Goal: Task Accomplishment & Management: Complete application form

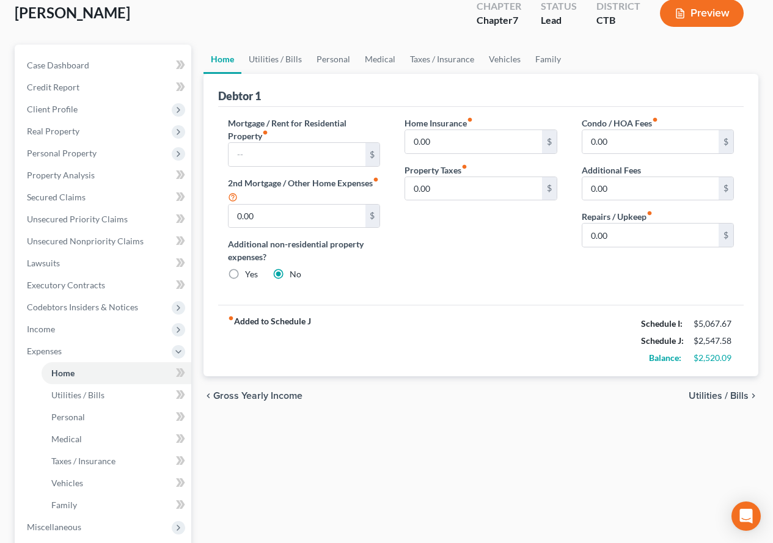
scroll to position [122, 0]
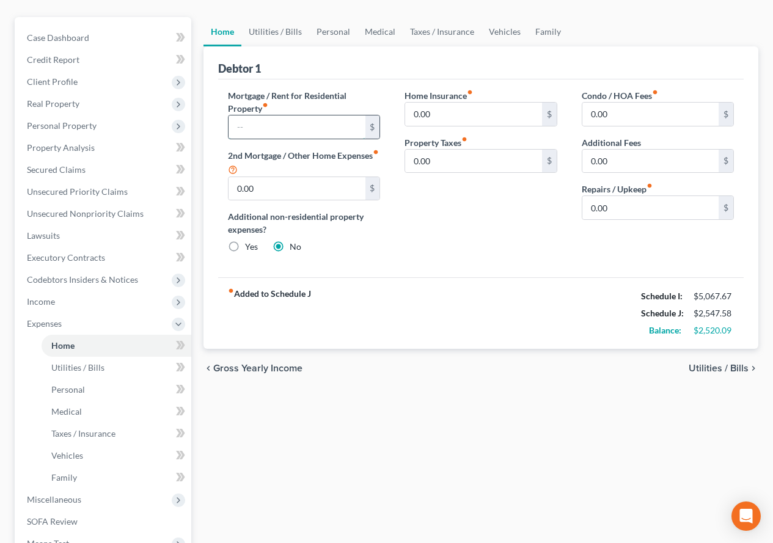
click at [274, 129] on input "text" at bounding box center [296, 126] width 136 height 23
type input "1,293.88"
click at [281, 33] on link "Utilities / Bills" at bounding box center [275, 31] width 68 height 29
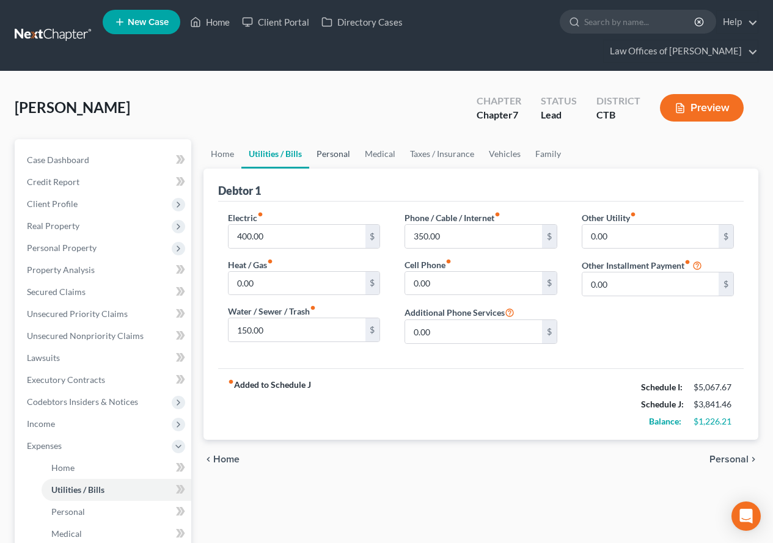
click at [329, 158] on link "Personal" at bounding box center [333, 153] width 48 height 29
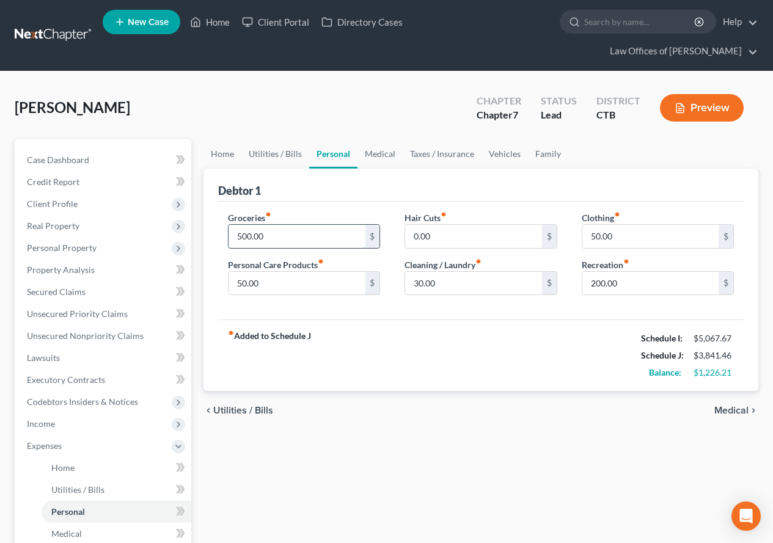
click at [241, 238] on input "500.00" at bounding box center [296, 236] width 136 height 23
type input "700.00"
click at [237, 285] on input "50.00" at bounding box center [296, 283] width 136 height 23
click at [242, 283] on input "50.00" at bounding box center [296, 283] width 136 height 23
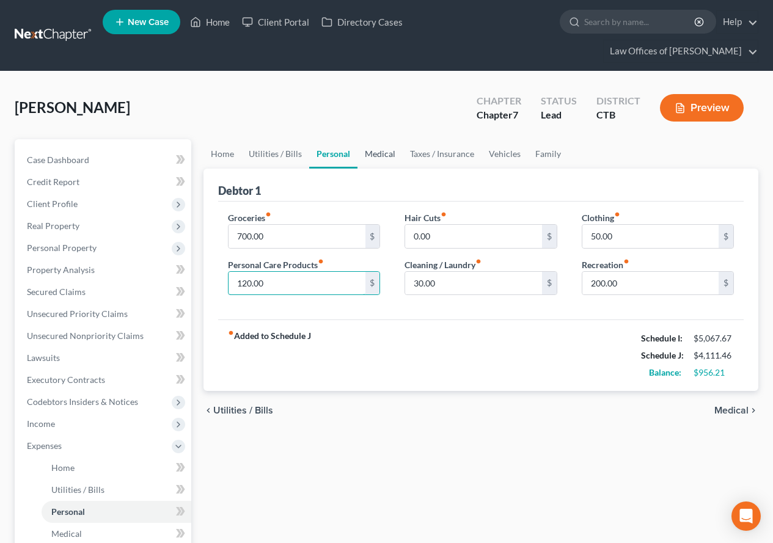
type input "120.00"
click at [374, 151] on link "Medical" at bounding box center [379, 153] width 45 height 29
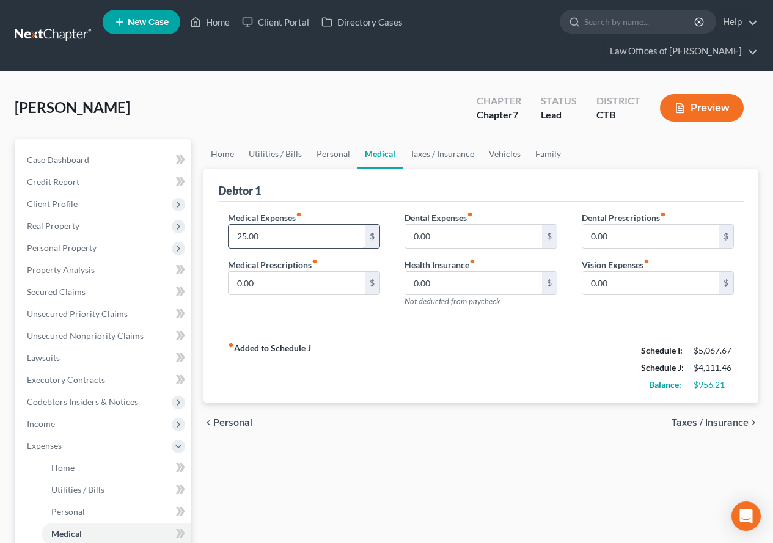
click at [266, 238] on input "25.00" at bounding box center [296, 236] width 136 height 23
type input "50.00"
click at [434, 152] on link "Taxes / Insurance" at bounding box center [441, 153] width 79 height 29
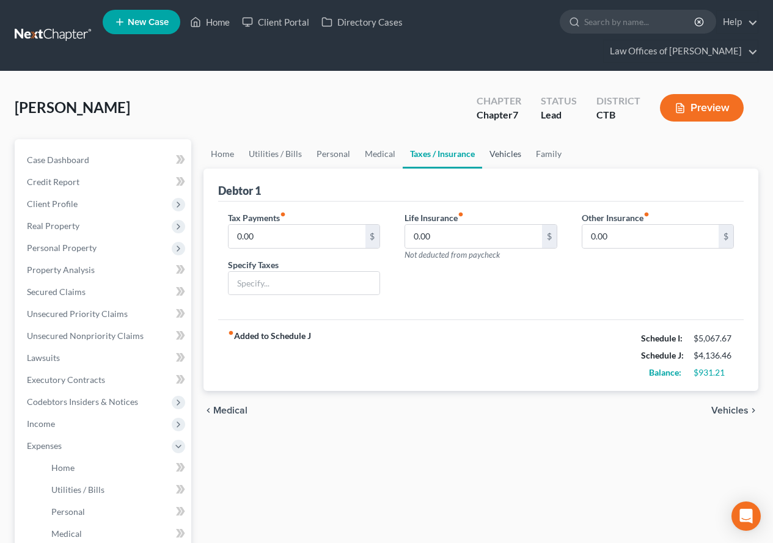
click at [504, 155] on link "Vehicles" at bounding box center [505, 153] width 46 height 29
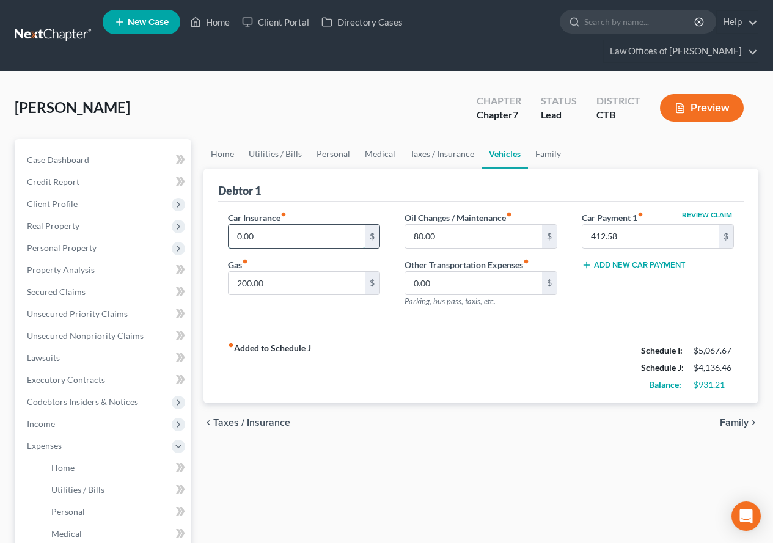
click at [259, 233] on input "0.00" at bounding box center [296, 236] width 136 height 23
type input "195.83"
click at [548, 155] on link "Family" at bounding box center [548, 153] width 40 height 29
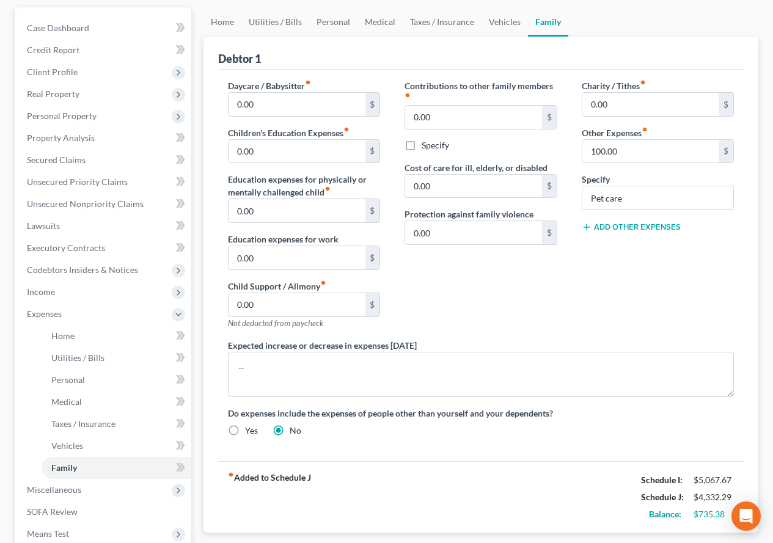
scroll to position [61, 0]
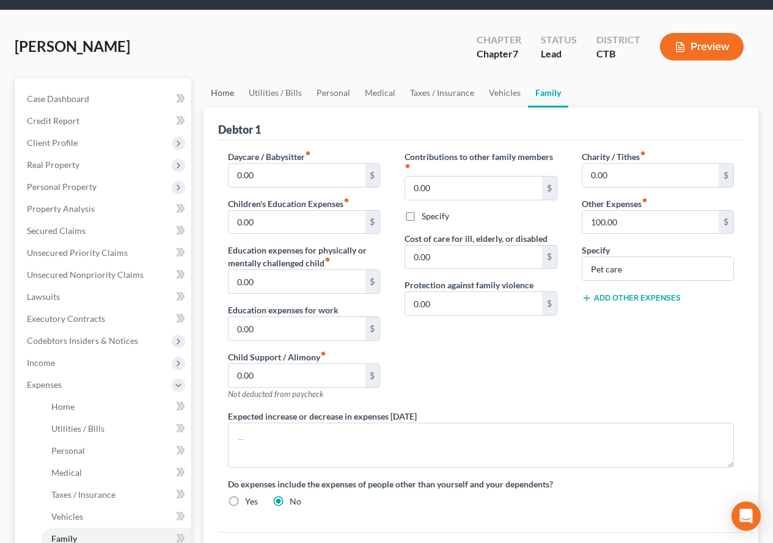
click at [225, 89] on link "Home" at bounding box center [222, 92] width 38 height 29
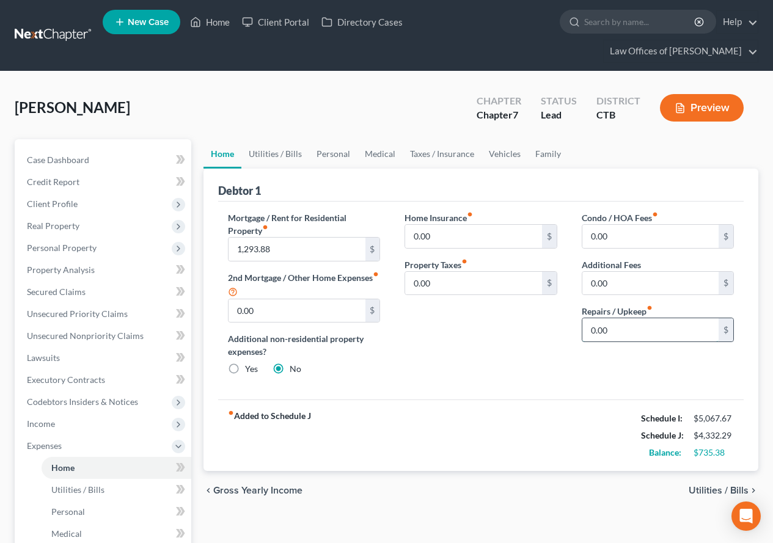
click at [619, 337] on input "0.00" at bounding box center [650, 329] width 136 height 23
type input "100.00"
click at [263, 150] on link "Utilities / Bills" at bounding box center [275, 153] width 68 height 29
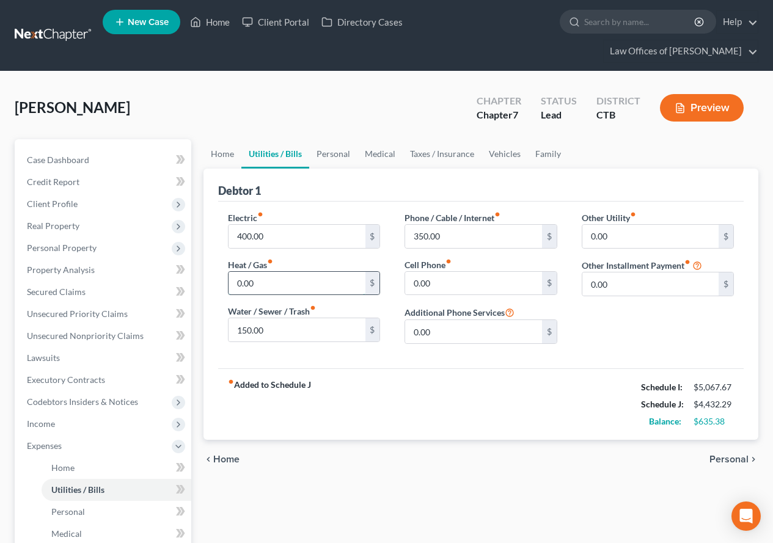
click at [250, 286] on input "0.00" at bounding box center [296, 283] width 136 height 23
type input "200.00"
click at [322, 151] on link "Personal" at bounding box center [333, 153] width 48 height 29
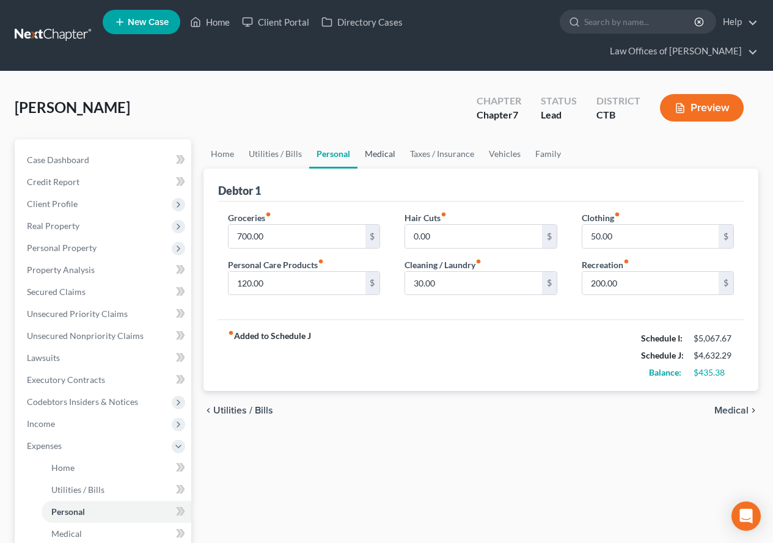
click at [380, 154] on link "Medical" at bounding box center [379, 153] width 45 height 29
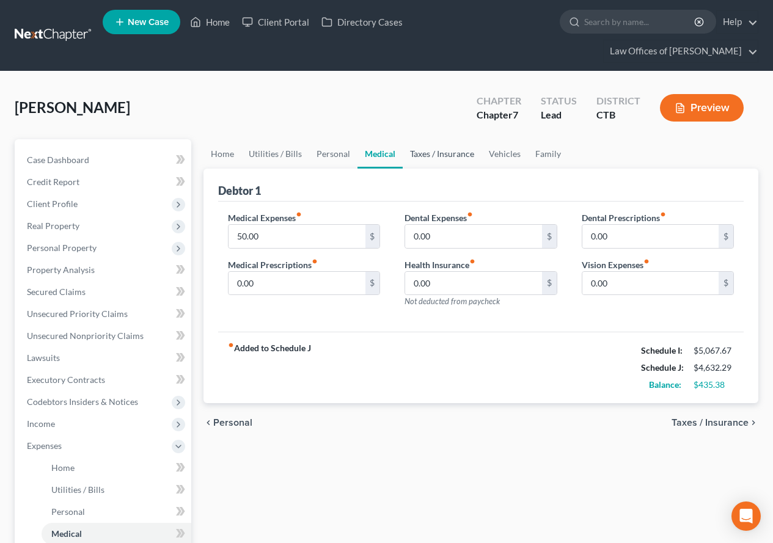
click at [435, 153] on link "Taxes / Insurance" at bounding box center [441, 153] width 79 height 29
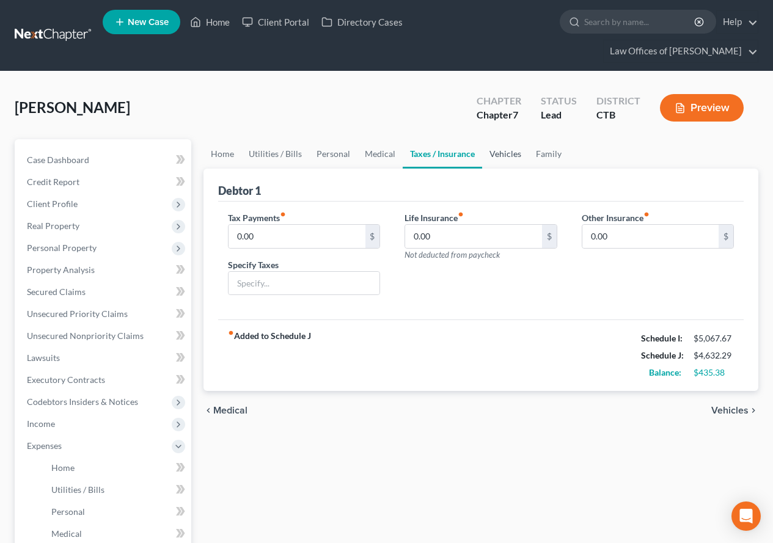
click at [500, 155] on link "Vehicles" at bounding box center [505, 153] width 46 height 29
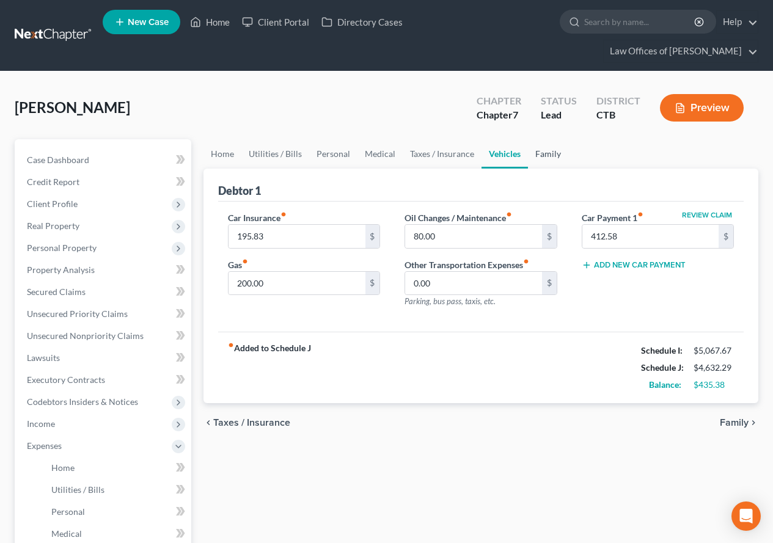
click at [548, 153] on link "Family" at bounding box center [548, 153] width 40 height 29
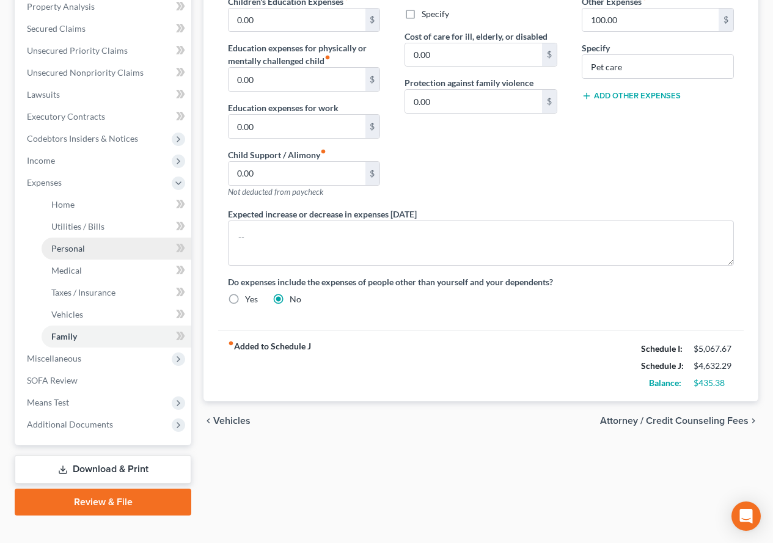
scroll to position [282, 0]
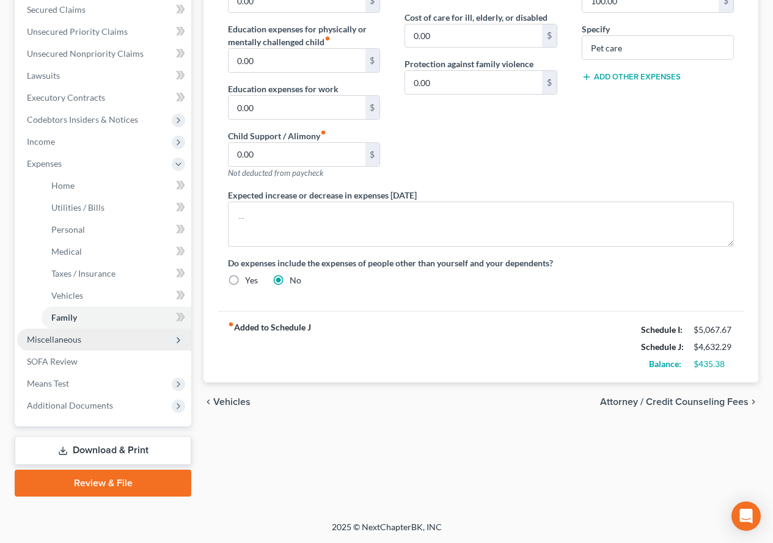
click at [57, 340] on span "Miscellaneous" at bounding box center [54, 339] width 54 height 10
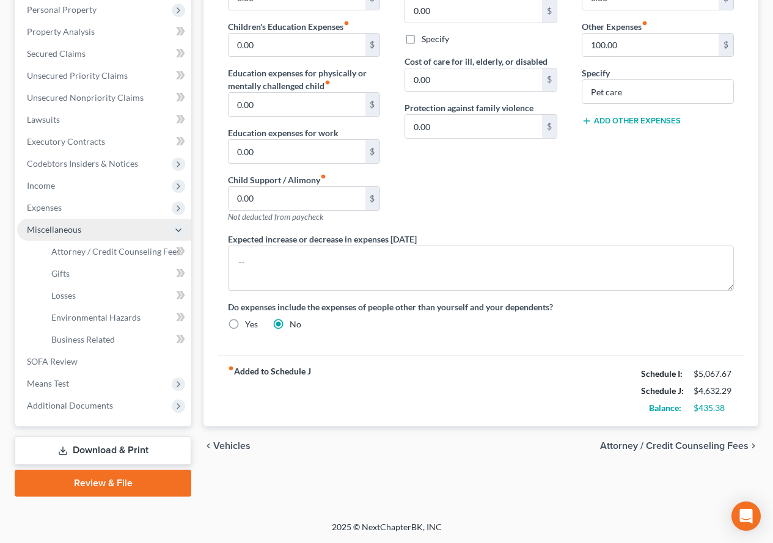
scroll to position [238, 0]
click at [114, 250] on span "Attorney / Credit Counseling Fees" at bounding box center [115, 251] width 129 height 10
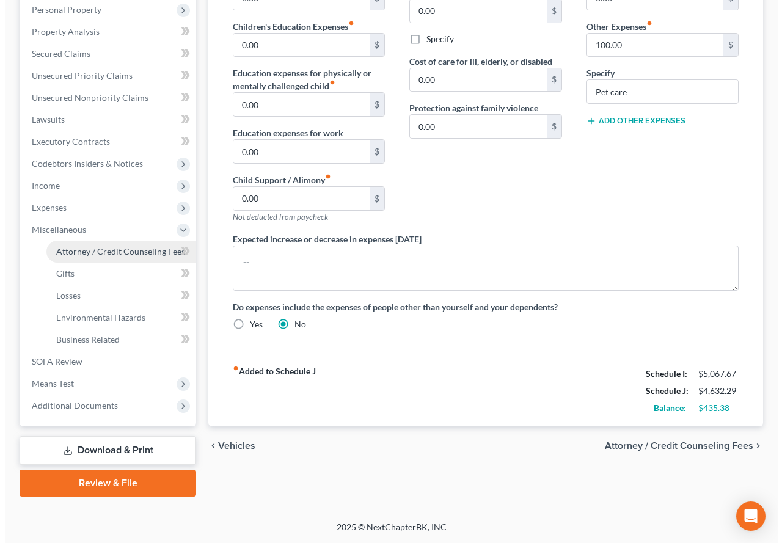
scroll to position [216, 0]
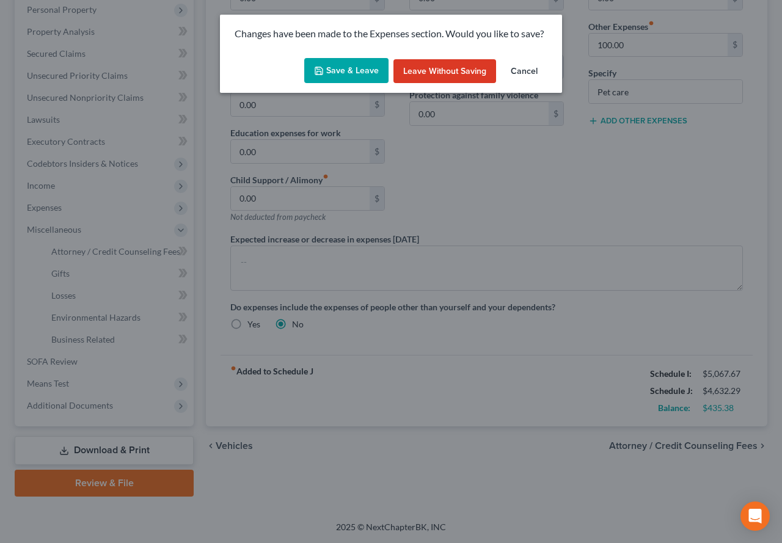
click at [337, 68] on button "Save & Leave" at bounding box center [346, 71] width 84 height 26
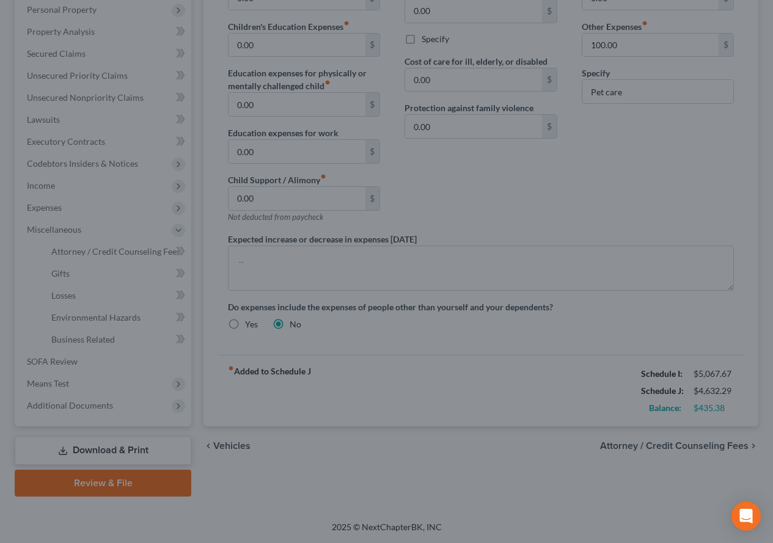
select select "0"
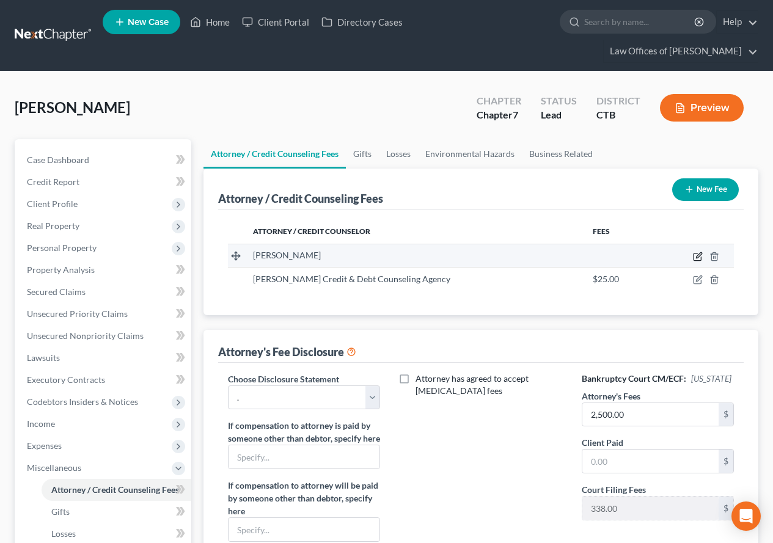
click at [693, 260] on icon "button" at bounding box center [698, 257] width 10 height 10
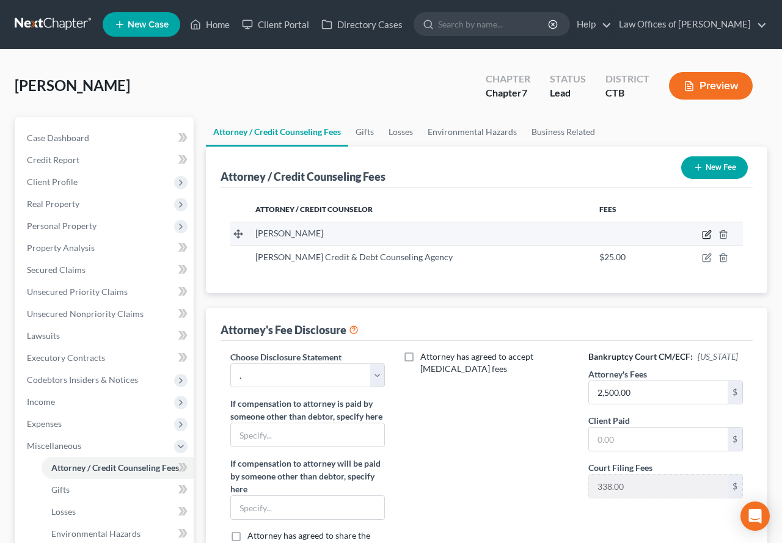
select select "6"
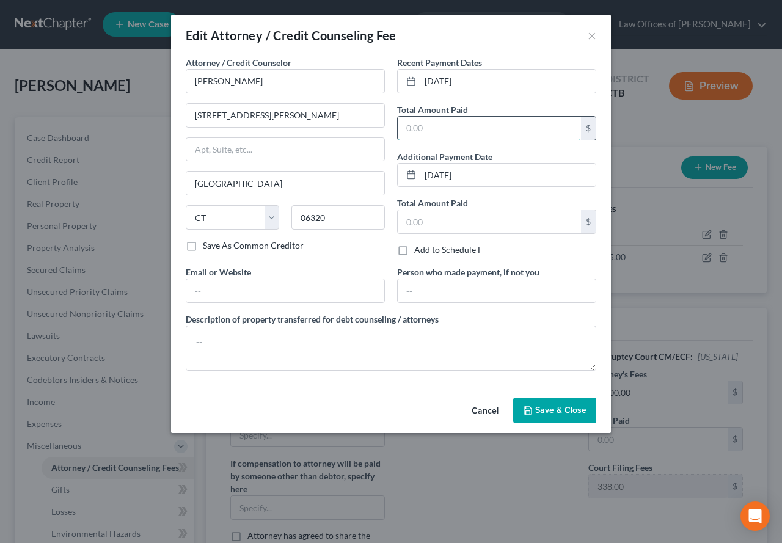
click at [424, 126] on input "text" at bounding box center [489, 128] width 183 height 23
type input "2,500.00"
click at [549, 412] on span "Save & Close" at bounding box center [560, 410] width 51 height 10
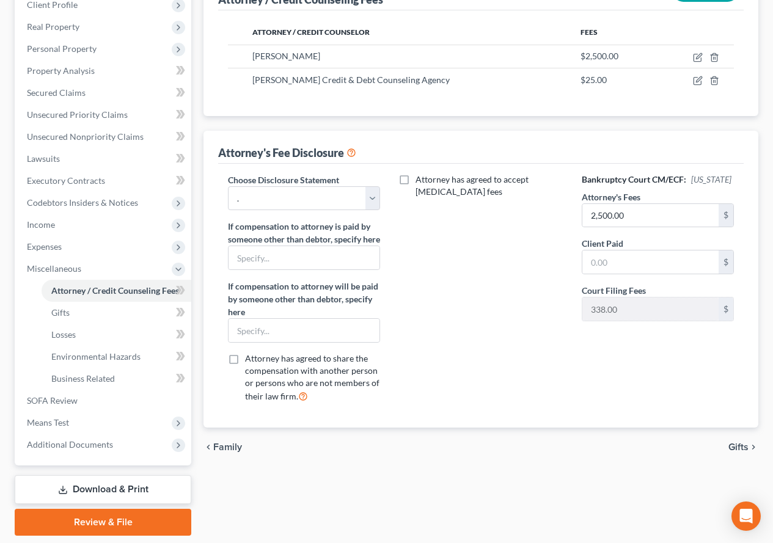
scroll to position [238, 0]
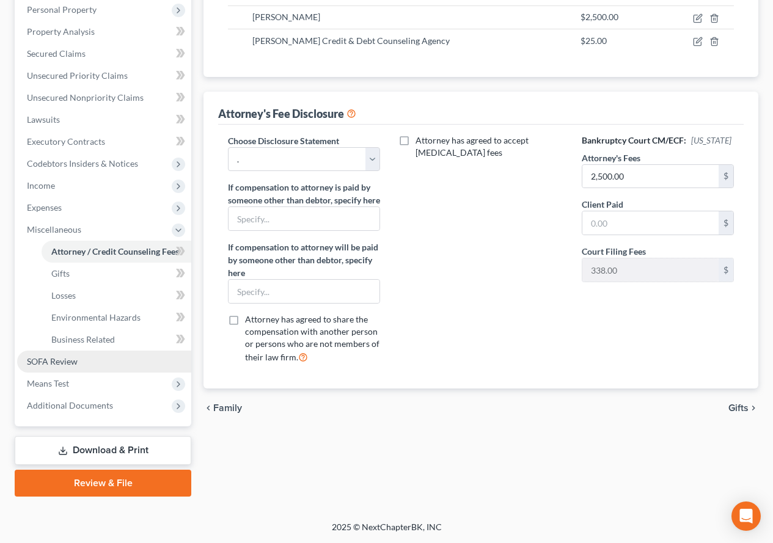
click at [61, 363] on span "SOFA Review" at bounding box center [52, 361] width 51 height 10
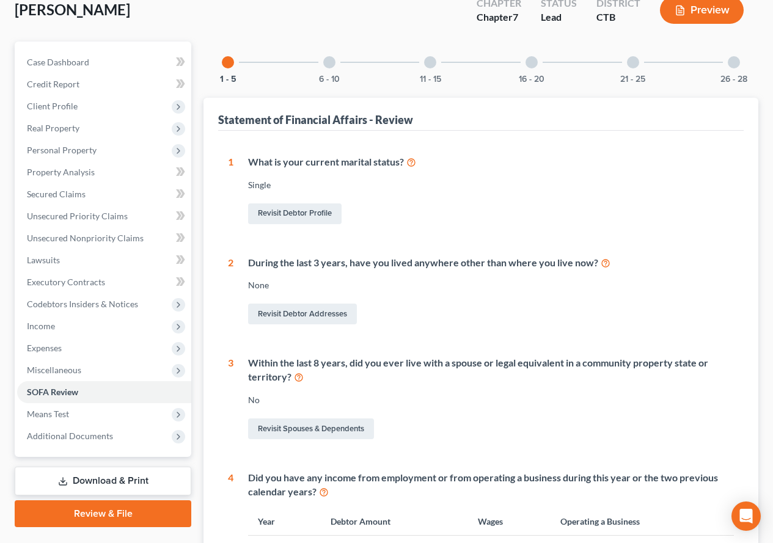
scroll to position [61, 0]
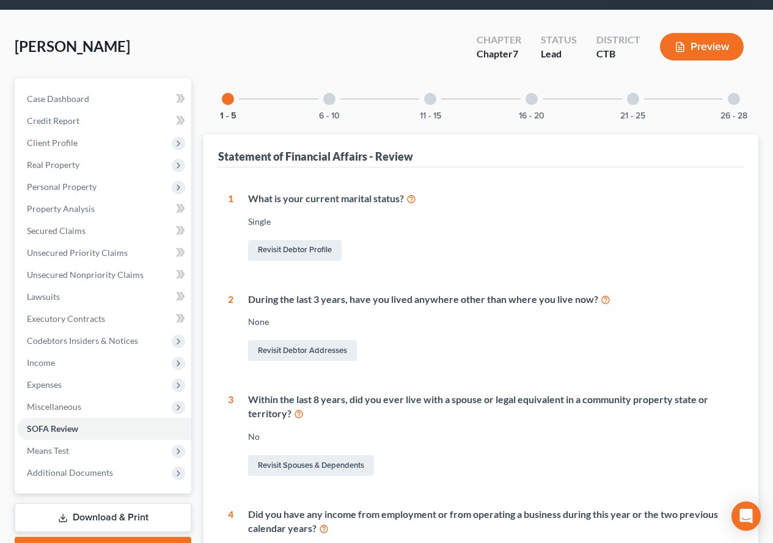
click at [330, 101] on div at bounding box center [329, 99] width 12 height 12
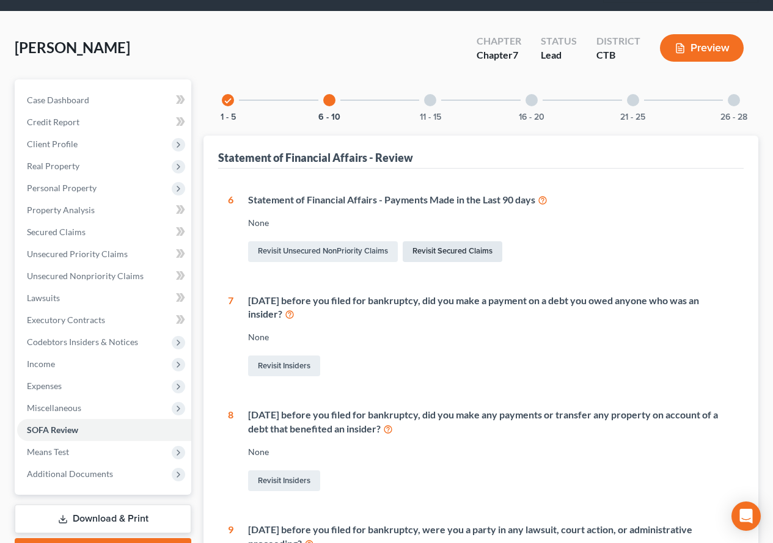
scroll to position [0, 0]
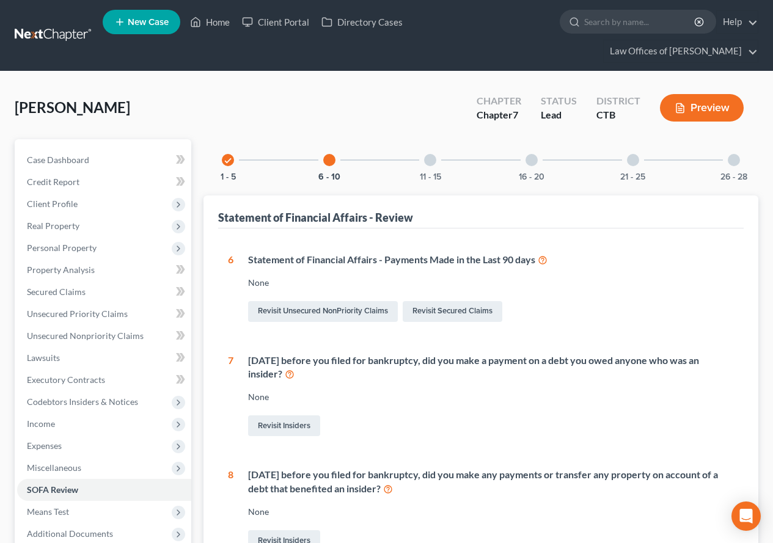
click at [428, 159] on div at bounding box center [430, 160] width 12 height 12
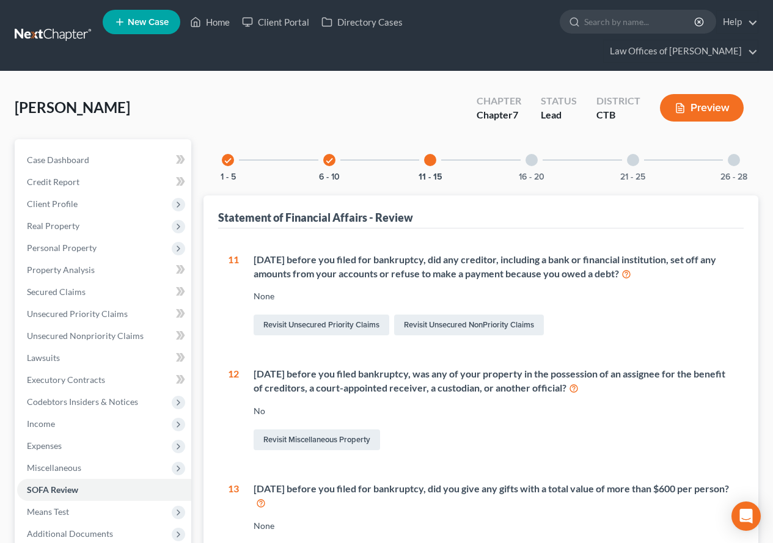
click at [532, 164] on div at bounding box center [531, 160] width 12 height 12
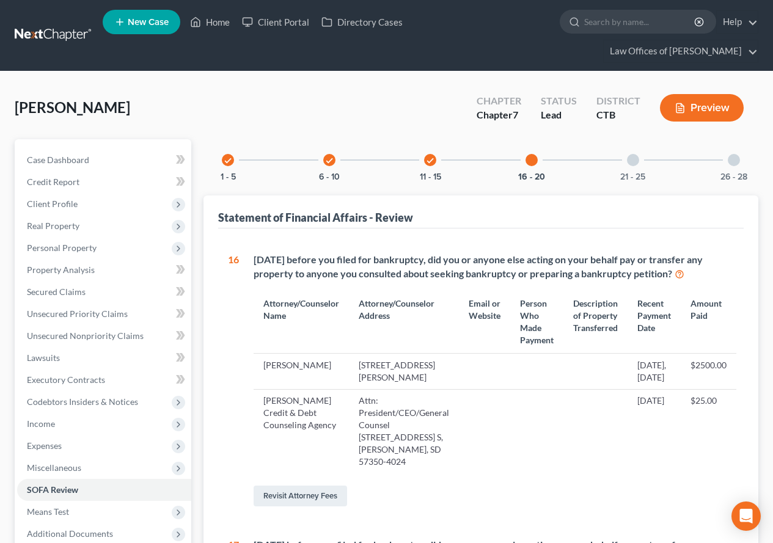
click at [630, 161] on div at bounding box center [633, 160] width 12 height 12
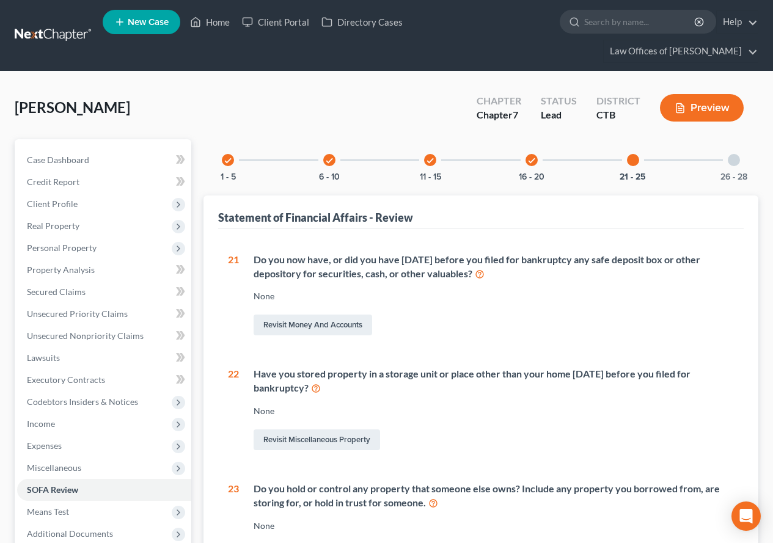
click at [730, 162] on div at bounding box center [733, 160] width 12 height 12
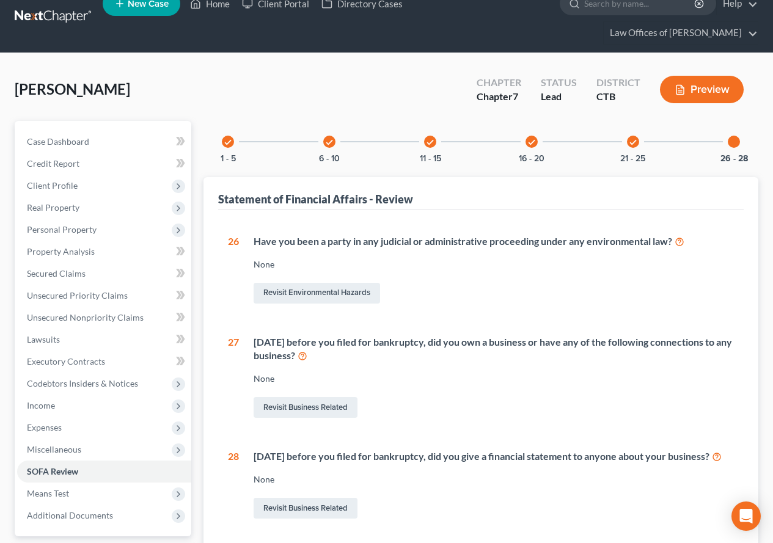
scroll to position [18, 0]
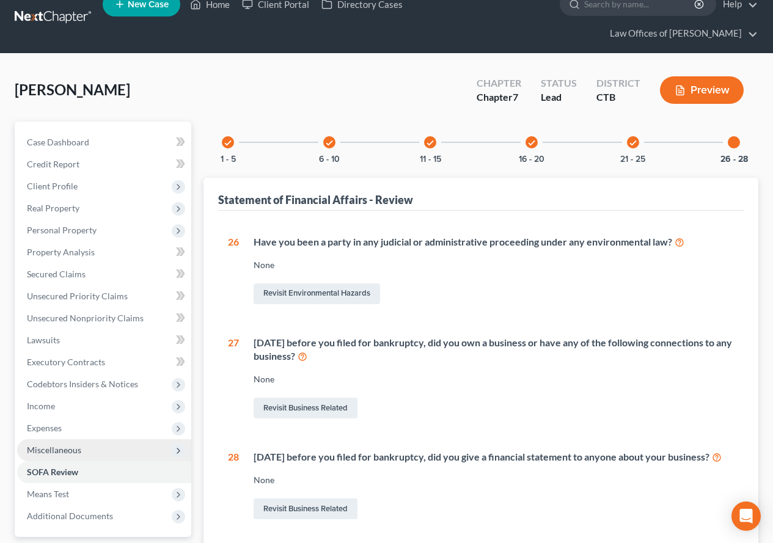
click at [56, 450] on span "Miscellaneous" at bounding box center [54, 450] width 54 height 10
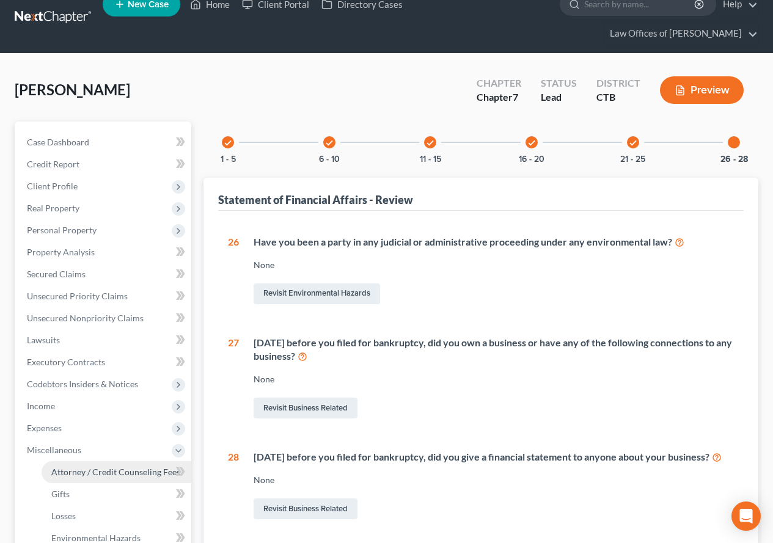
click at [81, 476] on span "Attorney / Credit Counseling Fees" at bounding box center [115, 472] width 129 height 10
select select "0"
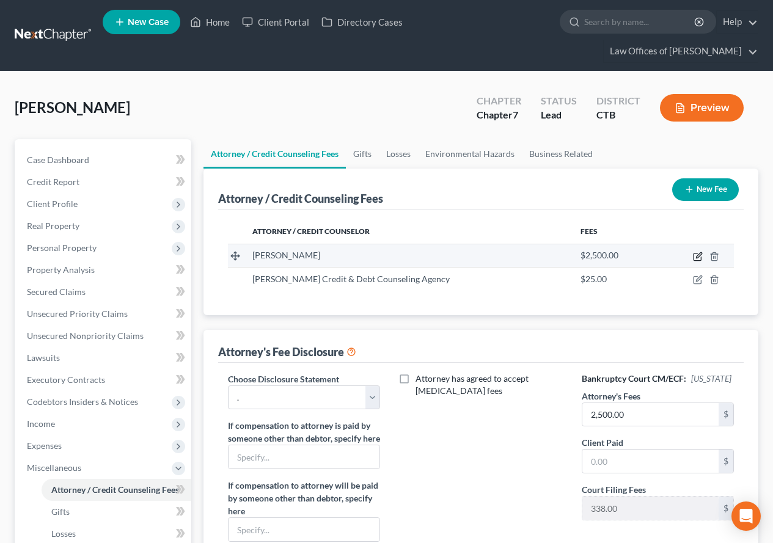
click at [697, 255] on icon "button" at bounding box center [698, 257] width 10 height 10
select select "6"
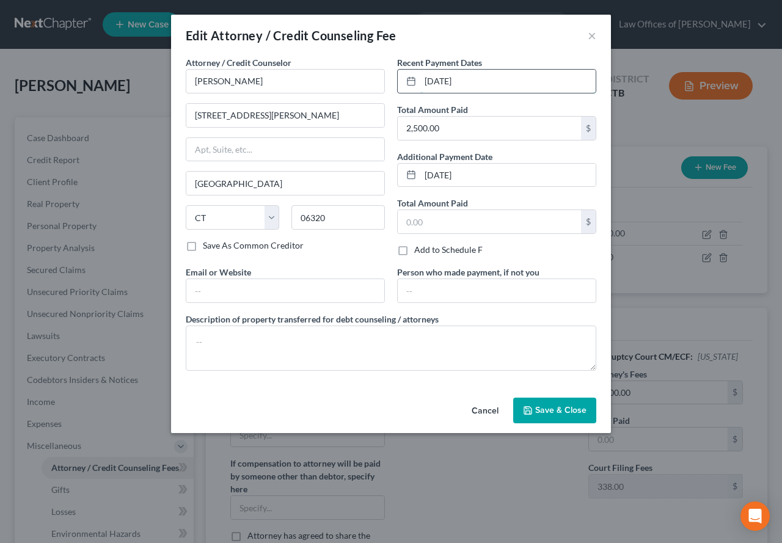
drag, startPoint x: 474, startPoint y: 78, endPoint x: 420, endPoint y: 79, distance: 54.4
click at [420, 79] on div "[DATE]" at bounding box center [496, 81] width 199 height 24
type input "[DATE]"
click at [559, 415] on span "Save & Close" at bounding box center [560, 410] width 51 height 10
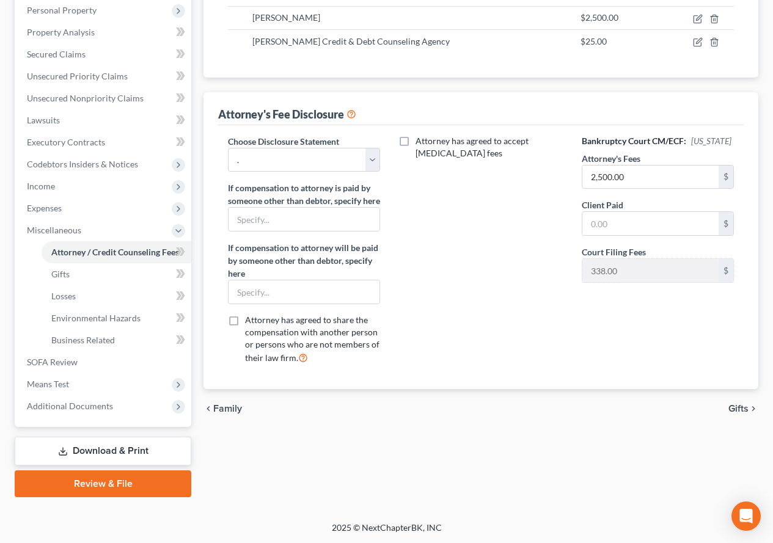
scroll to position [238, 0]
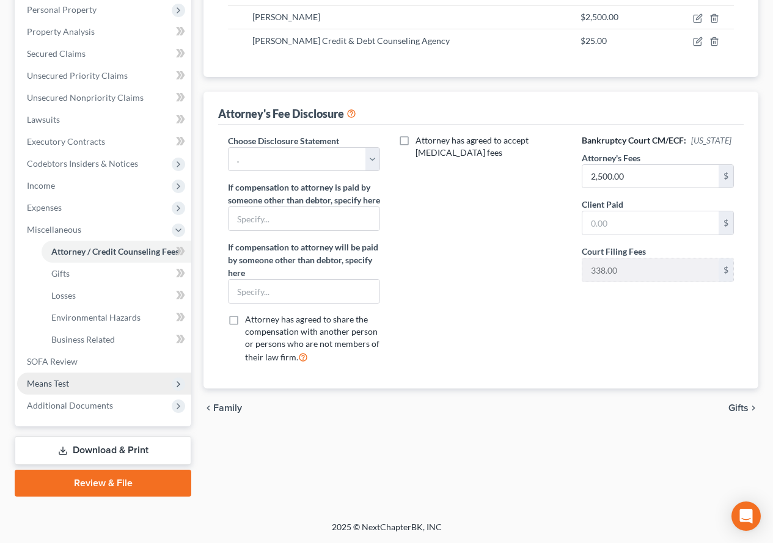
click at [44, 384] on span "Means Test" at bounding box center [48, 383] width 42 height 10
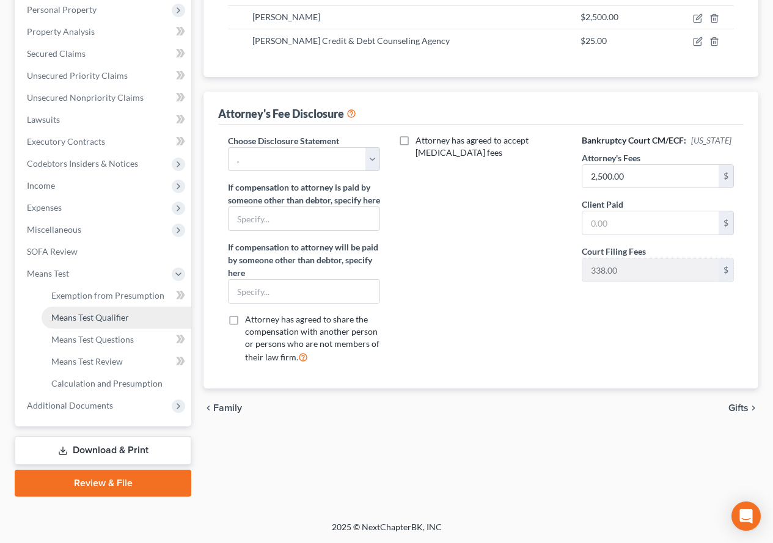
click at [79, 320] on span "Means Test Qualifier" at bounding box center [90, 317] width 78 height 10
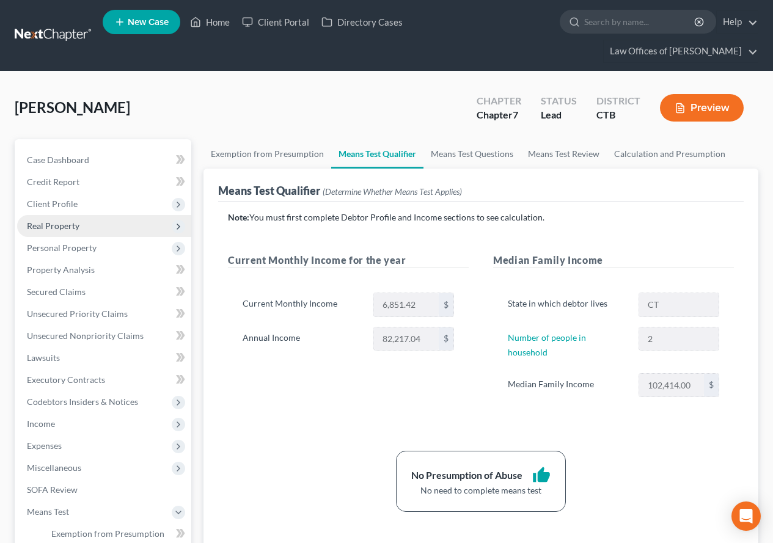
click at [45, 229] on span "Real Property" at bounding box center [53, 225] width 53 height 10
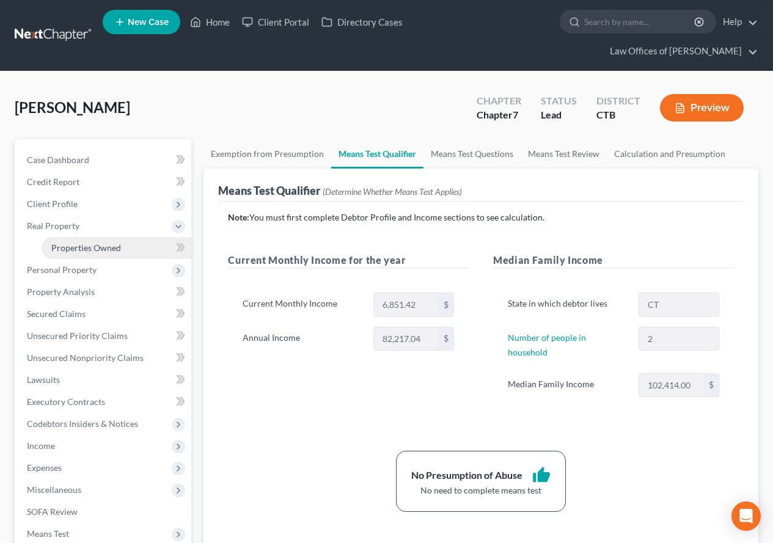
click at [65, 252] on span "Properties Owned" at bounding box center [86, 247] width 70 height 10
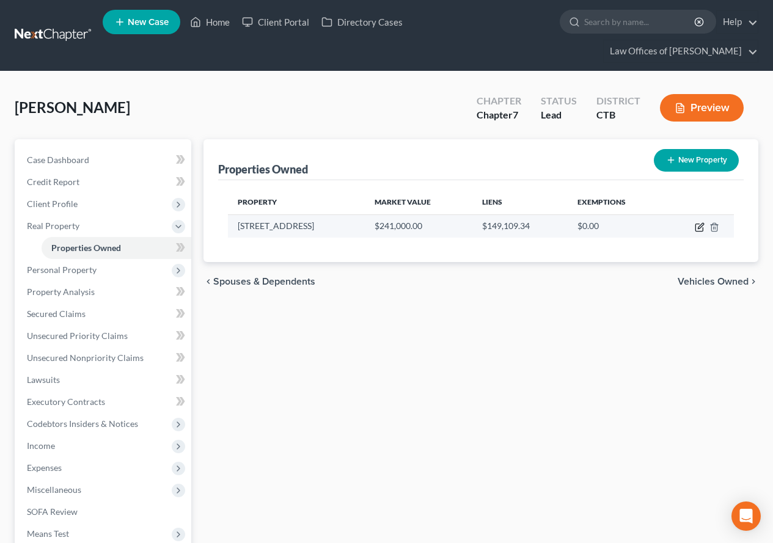
click at [699, 228] on icon "button" at bounding box center [699, 225] width 5 height 5
select select "6"
select select "5"
select select "3"
select select "0"
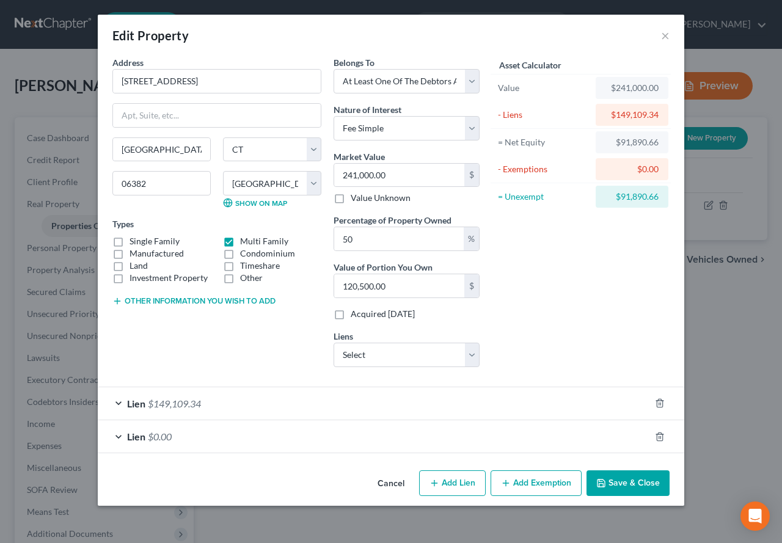
click at [113, 401] on div "Lien $149,109.34" at bounding box center [374, 403] width 552 height 32
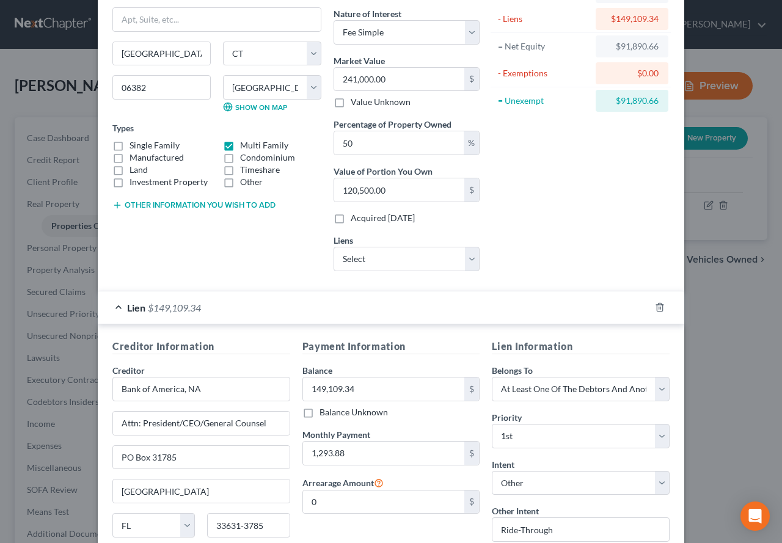
scroll to position [122, 0]
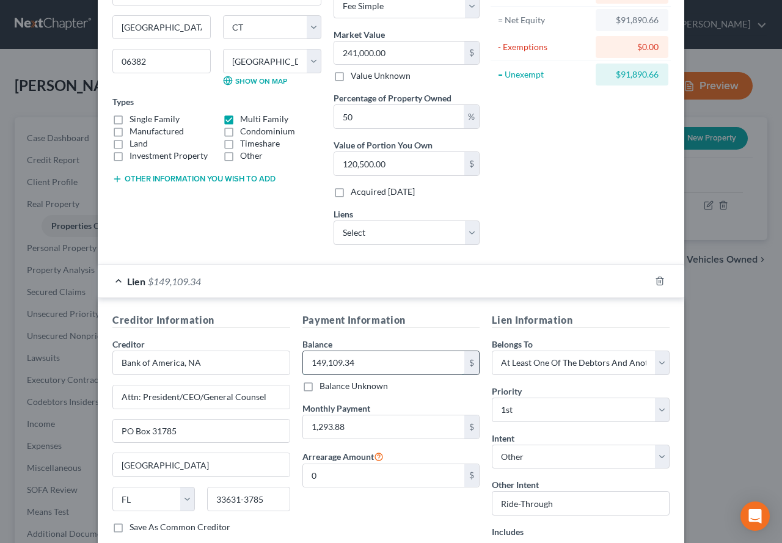
click at [365, 365] on input "149,109.34" at bounding box center [384, 362] width 162 height 23
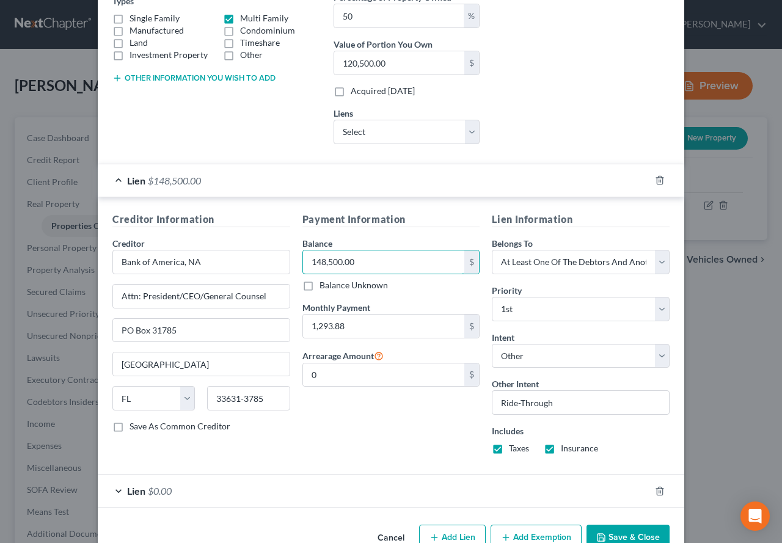
scroll to position [244, 0]
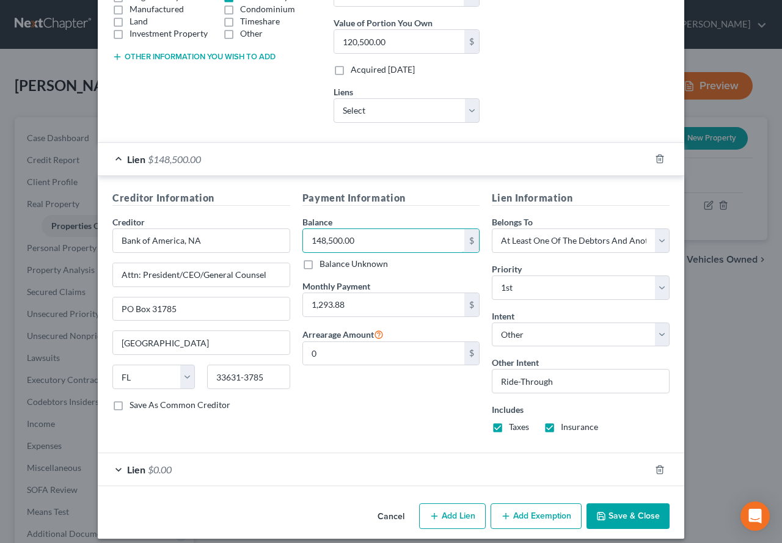
type input "148,500.00"
click at [609, 514] on button "Save & Close" at bounding box center [627, 516] width 83 height 26
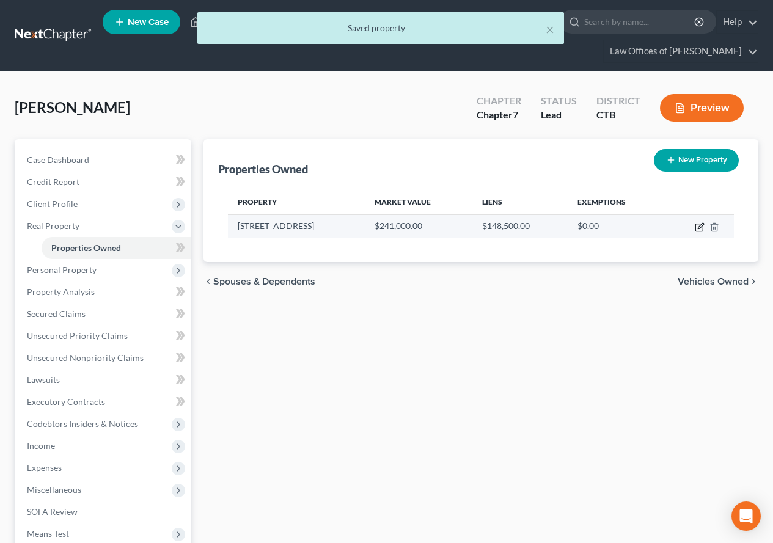
click at [697, 226] on icon "button" at bounding box center [699, 227] width 10 height 10
select select "6"
select select "5"
select select "3"
select select "0"
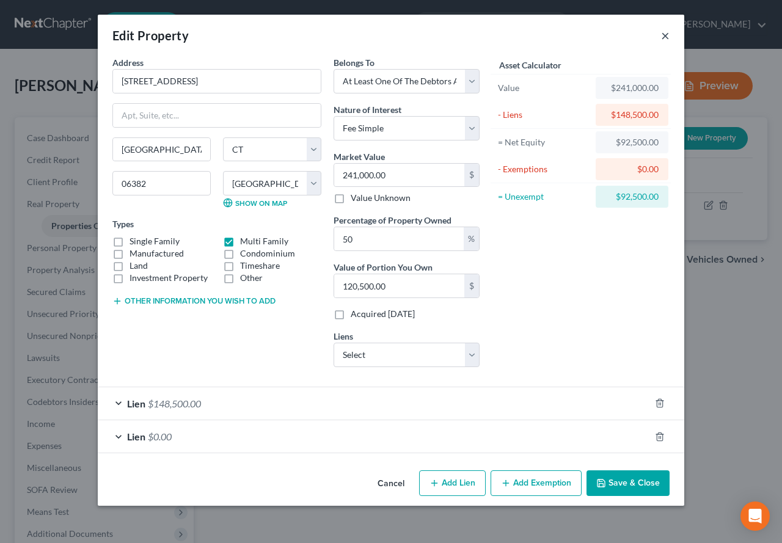
click at [665, 33] on button "×" at bounding box center [665, 35] width 9 height 15
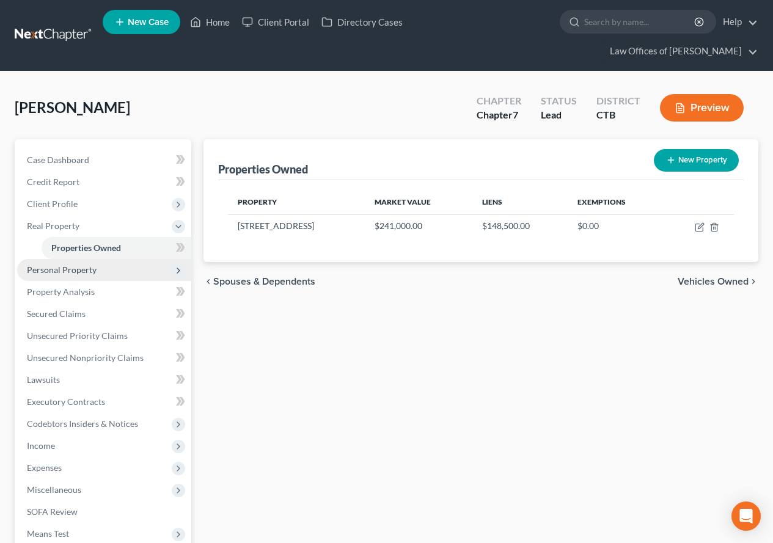
click at [62, 269] on span "Personal Property" at bounding box center [62, 269] width 70 height 10
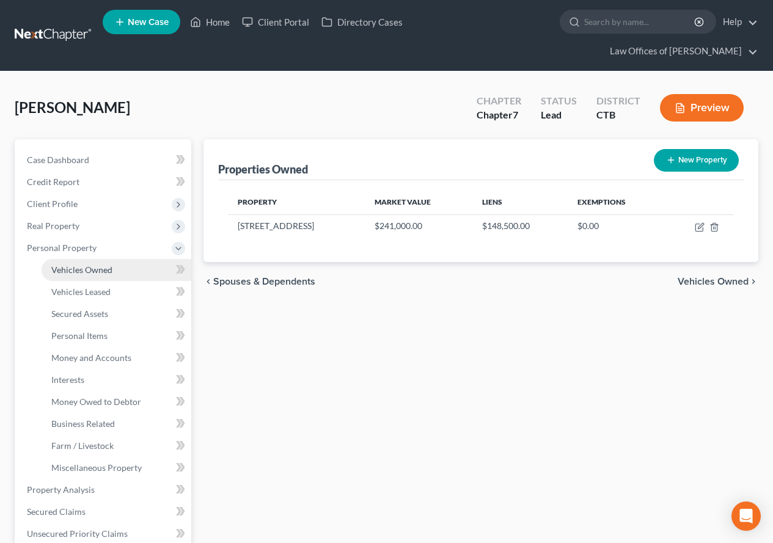
click at [63, 269] on span "Vehicles Owned" at bounding box center [81, 269] width 61 height 10
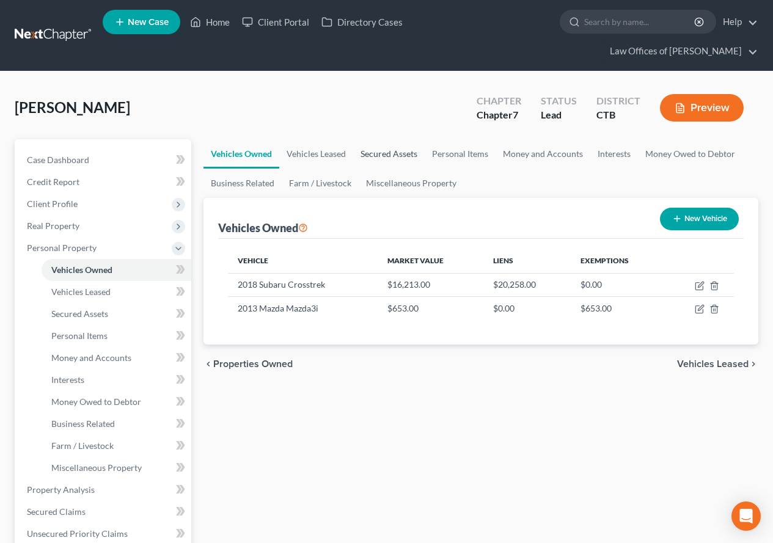
click at [378, 151] on link "Secured Assets" at bounding box center [388, 153] width 71 height 29
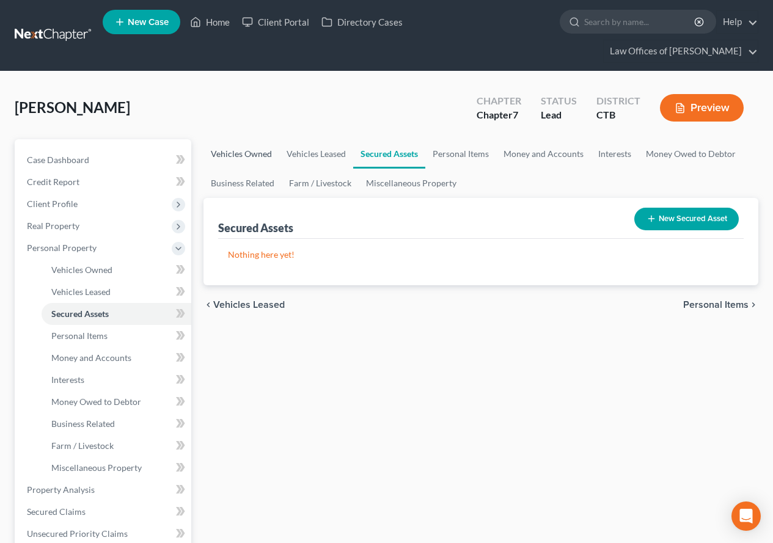
click at [244, 154] on link "Vehicles Owned" at bounding box center [241, 153] width 76 height 29
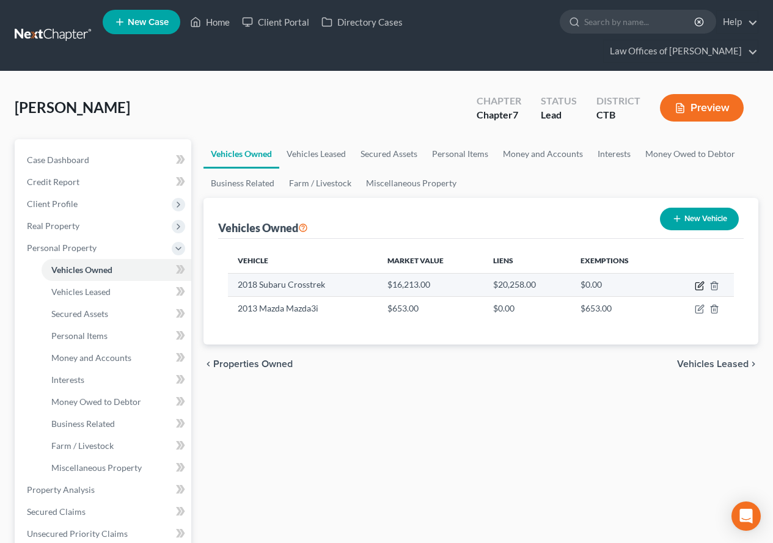
click at [699, 289] on icon "button" at bounding box center [698, 286] width 7 height 7
select select "0"
select select "8"
select select "1"
select select "0"
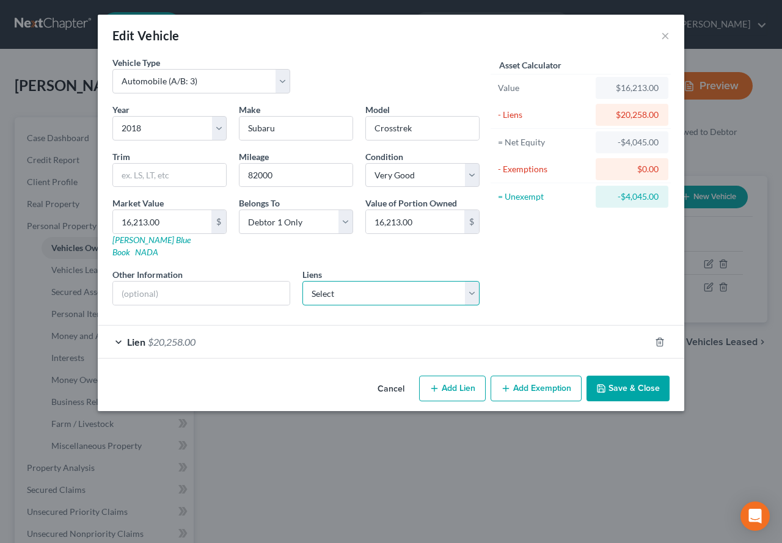
click at [475, 284] on select "Select Jpmcb Auto - $20,258.00" at bounding box center [391, 293] width 178 height 24
select select "19"
select select "0"
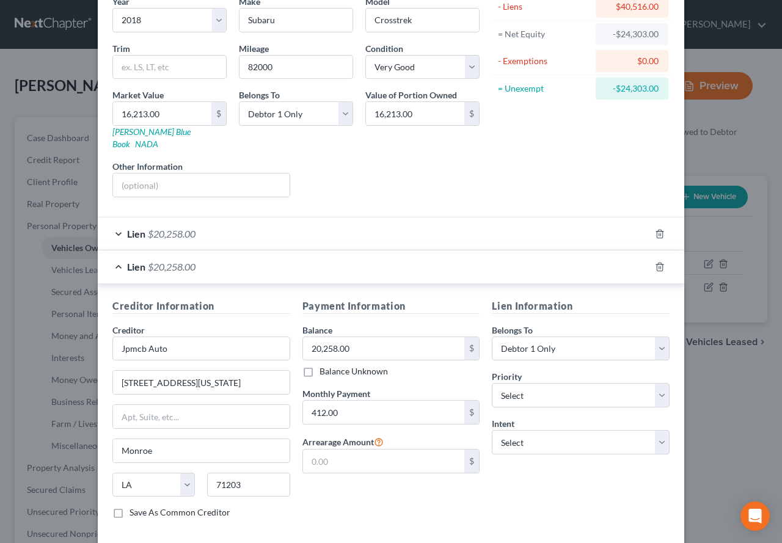
scroll to position [122, 0]
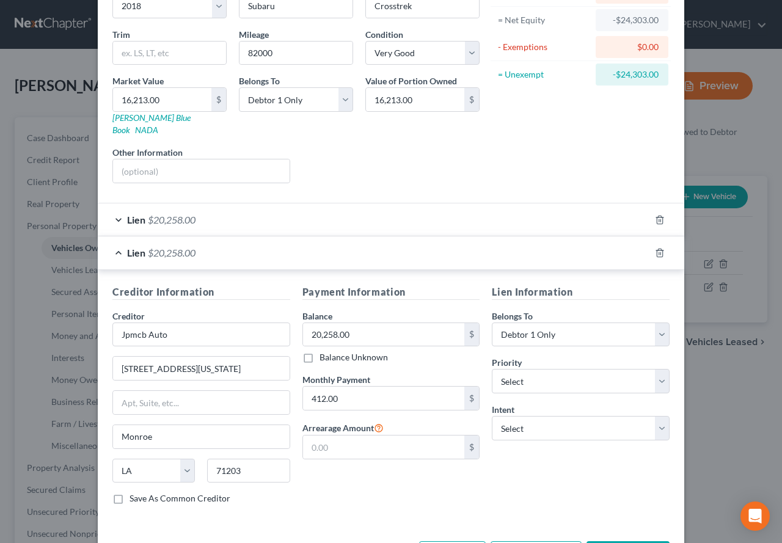
click at [115, 206] on div "Lien $20,258.00" at bounding box center [374, 219] width 552 height 32
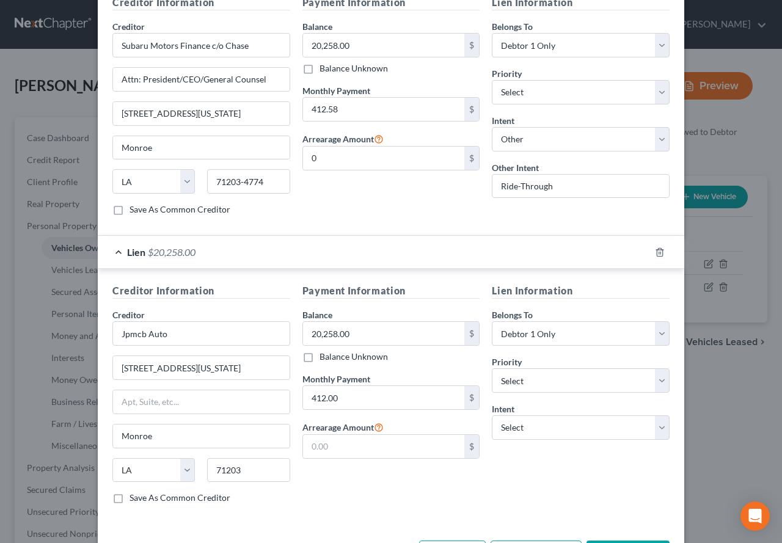
scroll to position [413, 0]
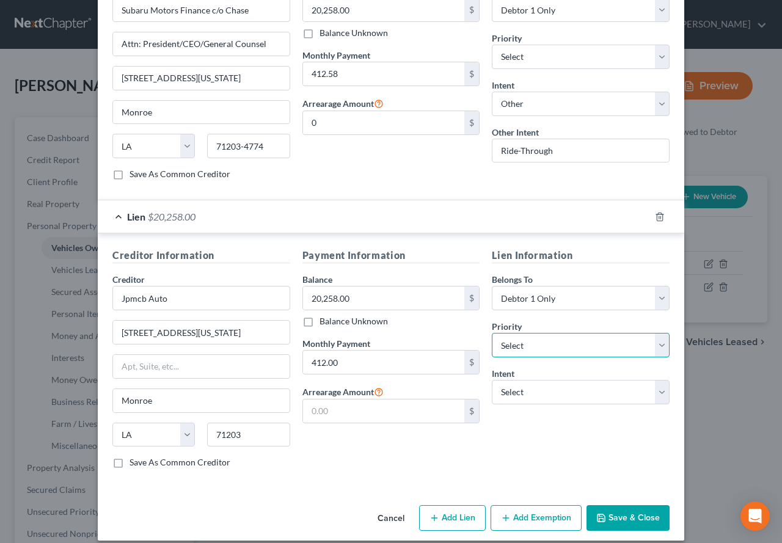
click at [660, 338] on select "Select 1st 2nd 3rd 4th 5th 6th 7th 8th 9th 10th 11th 12th 13th 14th 15th 16th 1…" at bounding box center [581, 345] width 178 height 24
select select "0"
click at [492, 333] on select "Select 1st 2nd 3rd 4th 5th 6th 7th 8th 9th 10th 11th 12th 13th 14th 15th 16th 1…" at bounding box center [581, 345] width 178 height 24
click at [659, 384] on select "Select Surrender Redeem Reaffirm Avoid Other" at bounding box center [581, 392] width 178 height 24
select select "4"
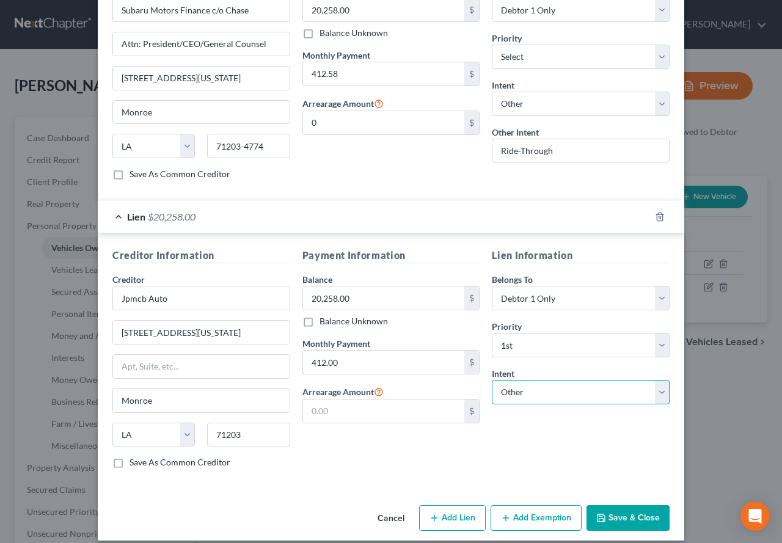
click at [492, 380] on select "Select Surrender Redeem Reaffirm Avoid Other" at bounding box center [581, 392] width 178 height 24
click at [520, 431] on input "text" at bounding box center [581, 439] width 178 height 24
type input "Ride-Through"
click at [324, 351] on input "412.00" at bounding box center [384, 362] width 162 height 23
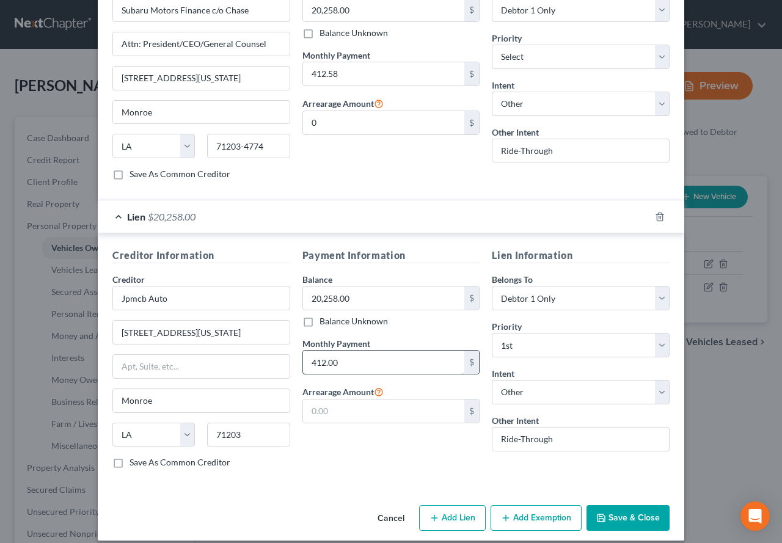
drag, startPoint x: 324, startPoint y: 350, endPoint x: 338, endPoint y: 351, distance: 13.5
click at [338, 351] on input "412.00" at bounding box center [384, 362] width 162 height 23
type input "412.58"
click at [340, 399] on input "text" at bounding box center [384, 410] width 162 height 23
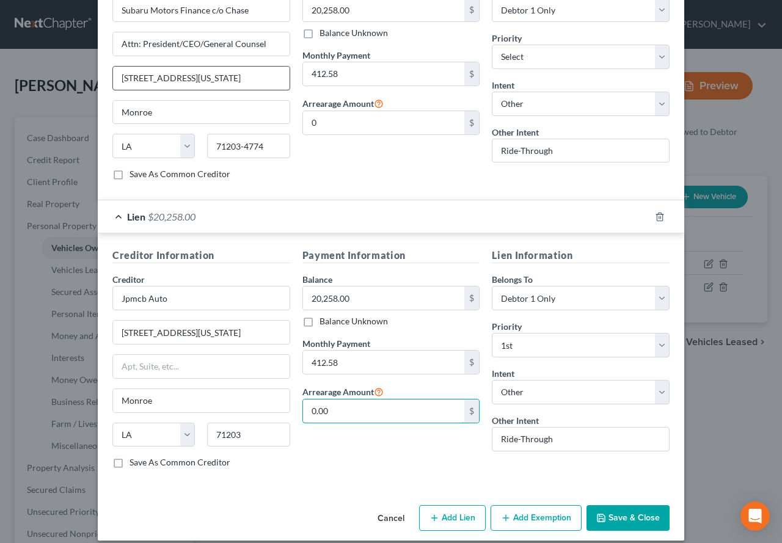
type input "0.00"
drag, startPoint x: 227, startPoint y: 72, endPoint x: 116, endPoint y: 64, distance: 110.8
click at [116, 67] on input "[STREET_ADDRESS][US_STATE]" at bounding box center [201, 78] width 177 height 23
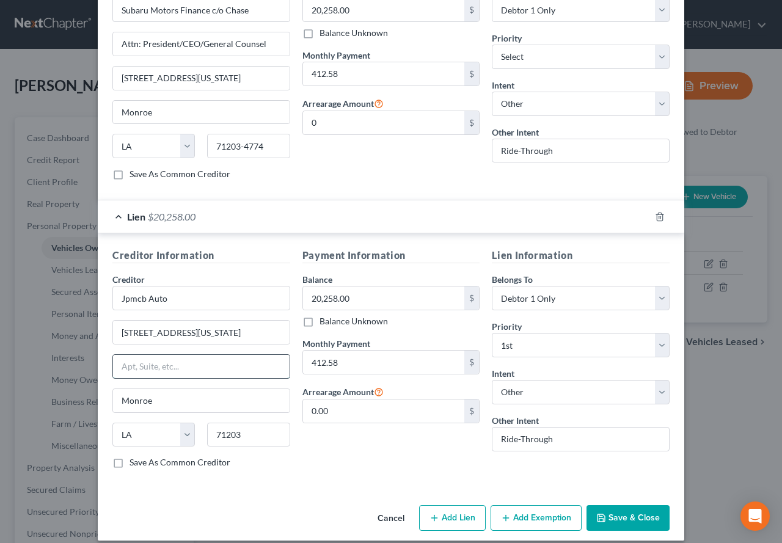
click at [120, 355] on input "text" at bounding box center [201, 366] width 177 height 23
paste input "[STREET_ADDRESS][US_STATE]"
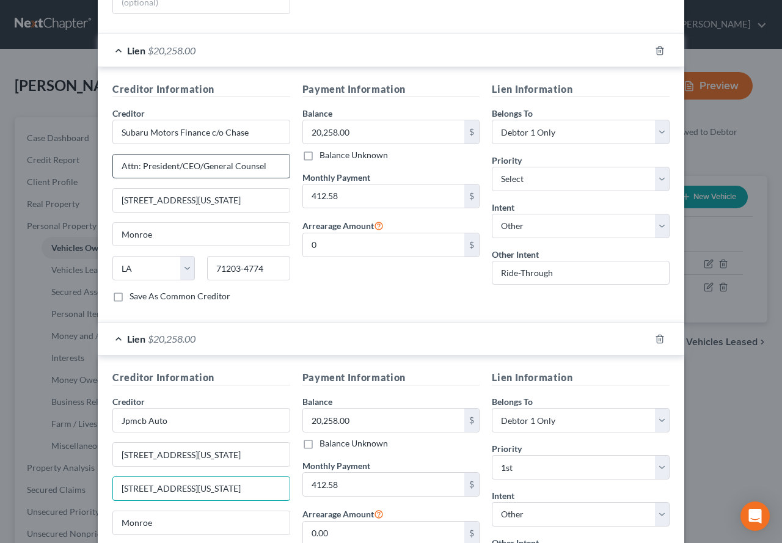
type input "[STREET_ADDRESS][US_STATE]"
drag, startPoint x: 270, startPoint y: 155, endPoint x: 107, endPoint y: 152, distance: 163.1
click at [107, 152] on div "Creditor Information Creditor * Subaru Motors Finance c/o Chase Attn: President…" at bounding box center [201, 197] width 190 height 230
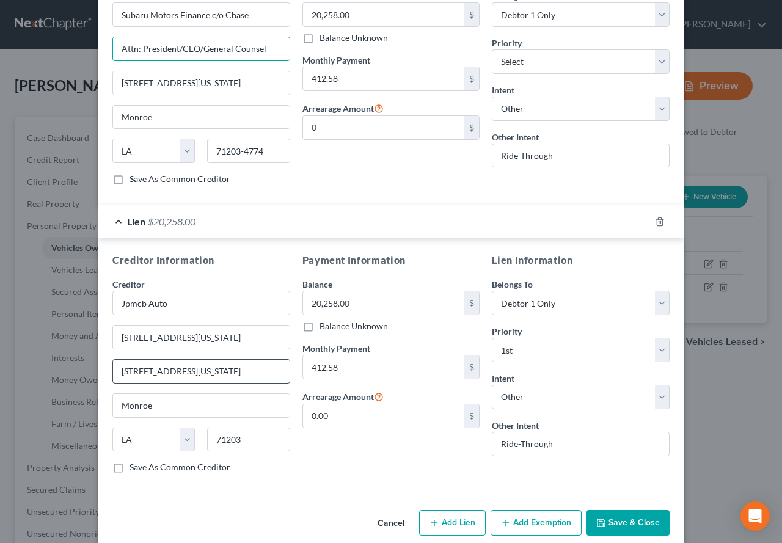
scroll to position [413, 0]
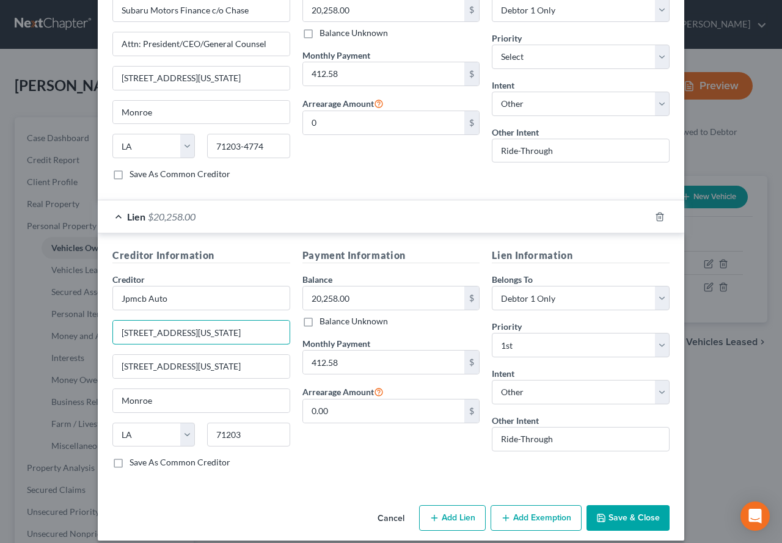
drag, startPoint x: 202, startPoint y: 324, endPoint x: 103, endPoint y: 316, distance: 99.2
click at [106, 316] on div "Creditor Information Creditor * Jpmcb Auto [GEOGRAPHIC_DATA][US_STATE][US_STATE…" at bounding box center [201, 363] width 190 height 230
paste input "Attn: President/CEO/General Counsel"
type input "Attn: President/CEO/General Counsel"
click at [303, 170] on div "Payment Information Balance 20,258.00 $ Balance Unknown Balance Undetermined 20…" at bounding box center [391, 75] width 190 height 230
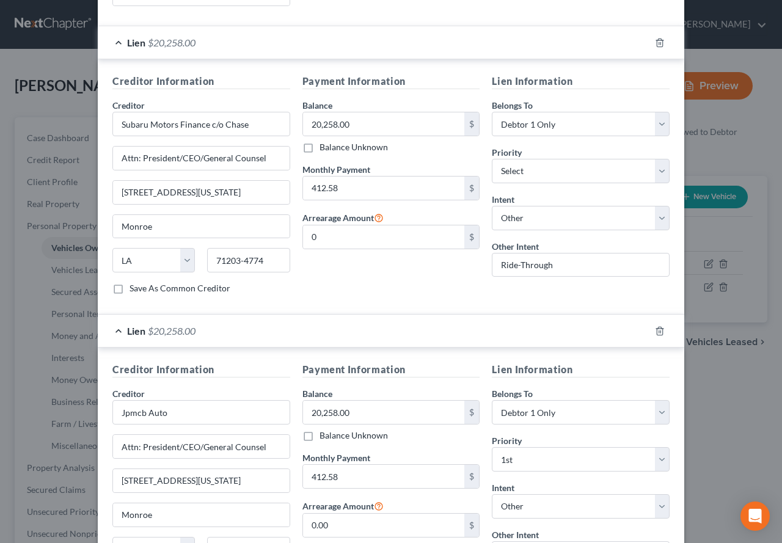
scroll to position [291, 0]
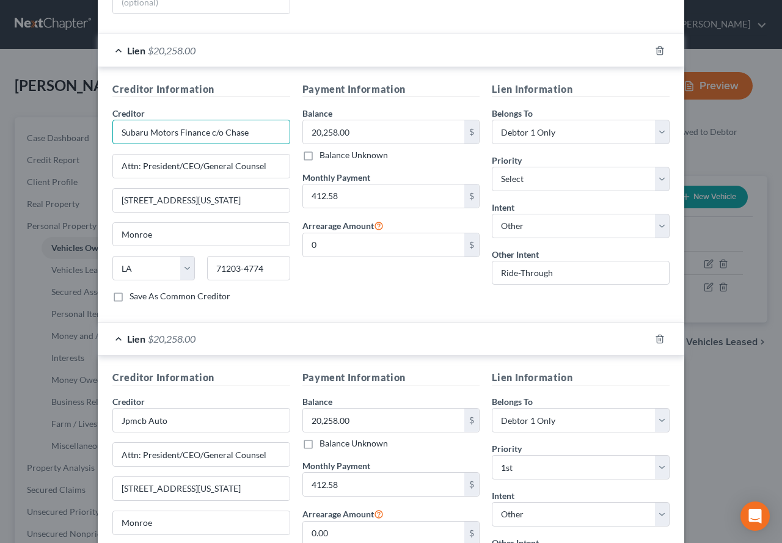
drag, startPoint x: 244, startPoint y: 122, endPoint x: 106, endPoint y: 116, distance: 138.1
click at [106, 116] on div "Creditor Information Creditor * Subaru Motors Finance c/o Chase Attn: President…" at bounding box center [201, 197] width 190 height 230
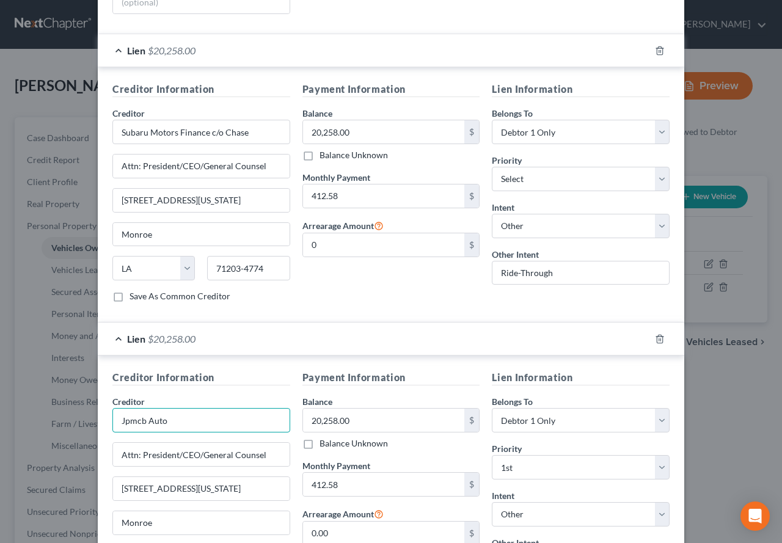
drag, startPoint x: 173, startPoint y: 412, endPoint x: 111, endPoint y: 407, distance: 61.9
click at [112, 408] on input "Jpmcb Auto" at bounding box center [201, 420] width 178 height 24
paste input "Subaru Motors Finance c/o Chase"
type input "Subaru Motors Finance c/o Chase"
click at [250, 370] on h5 "Creditor Information" at bounding box center [201, 377] width 178 height 15
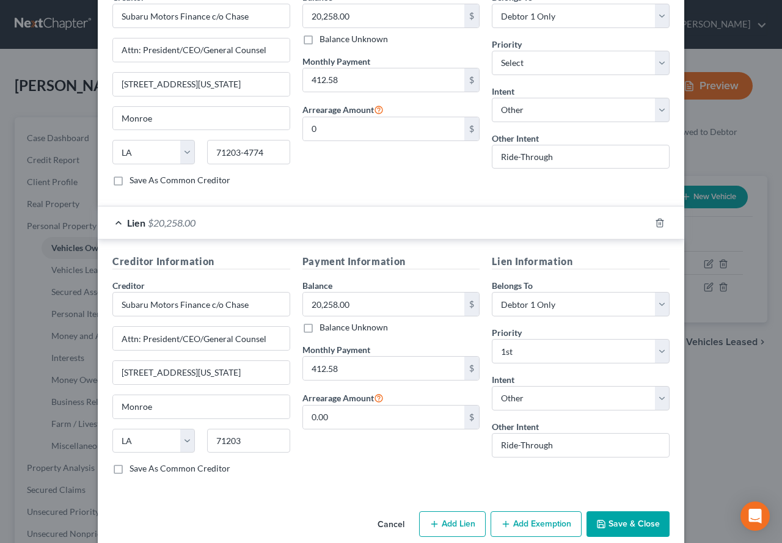
scroll to position [413, 0]
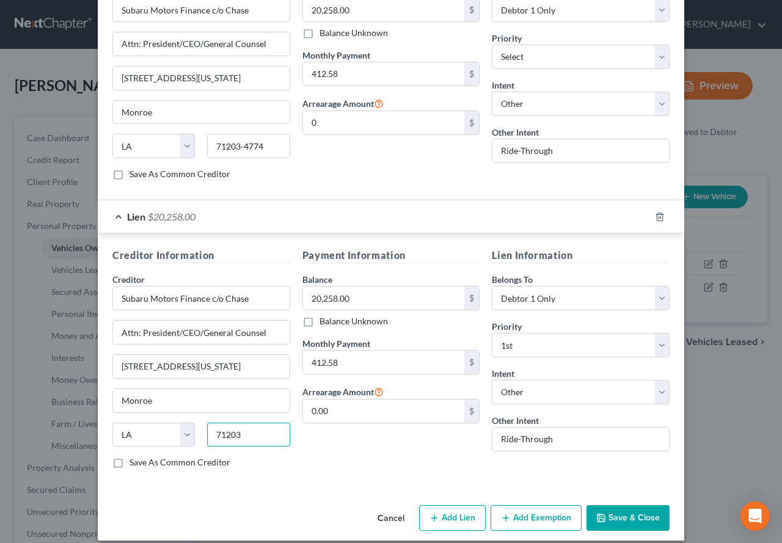
click at [243, 426] on input "71203" at bounding box center [248, 435] width 82 height 24
type input "71203-4774"
click at [320, 504] on div "Cancel Add Lien Add Lease Add Exemption Save & Close" at bounding box center [391, 520] width 586 height 40
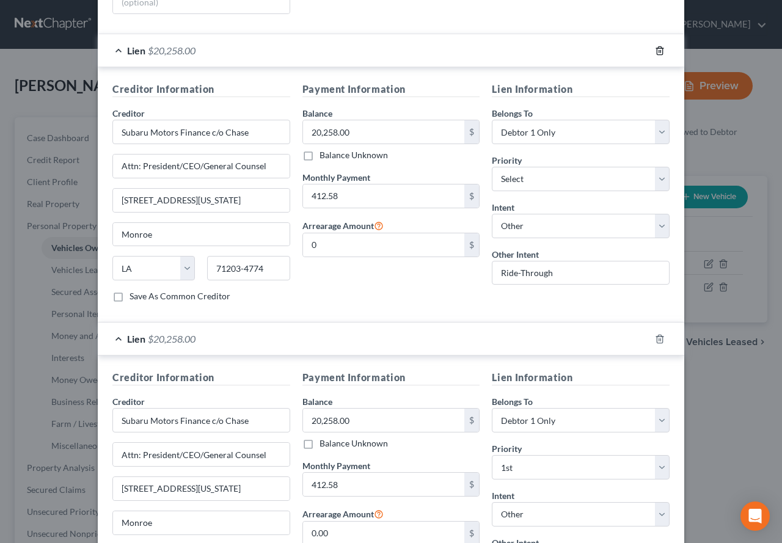
click at [658, 46] on icon "button" at bounding box center [659, 50] width 5 height 8
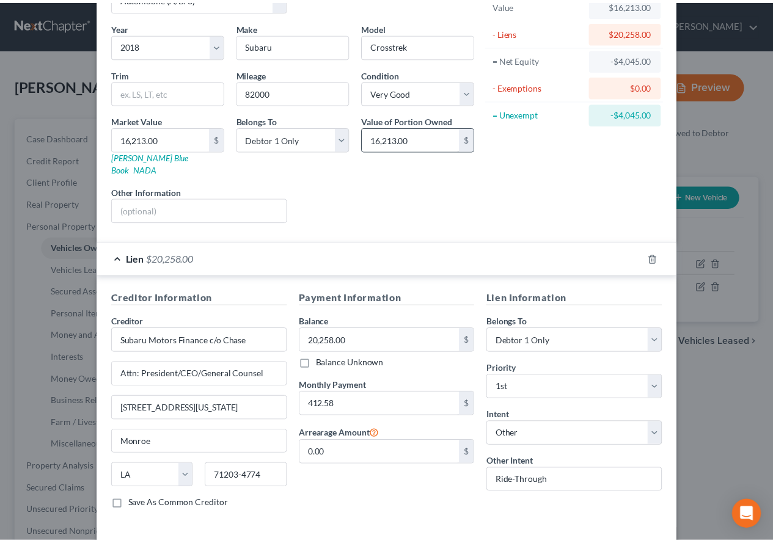
scroll to position [125, 0]
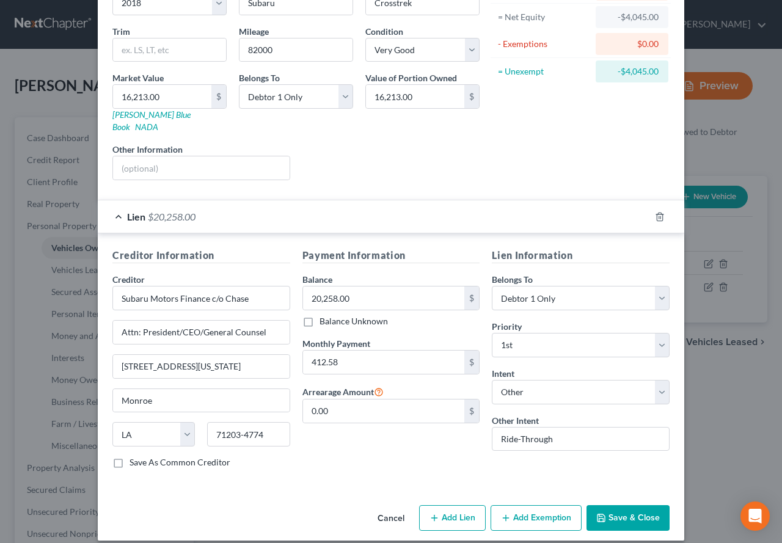
click at [614, 511] on button "Save & Close" at bounding box center [627, 518] width 83 height 26
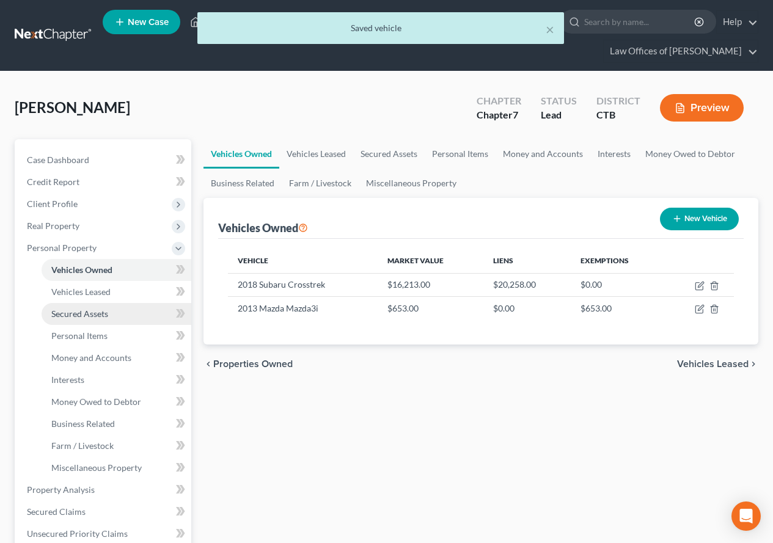
click at [81, 313] on span "Secured Assets" at bounding box center [79, 313] width 57 height 10
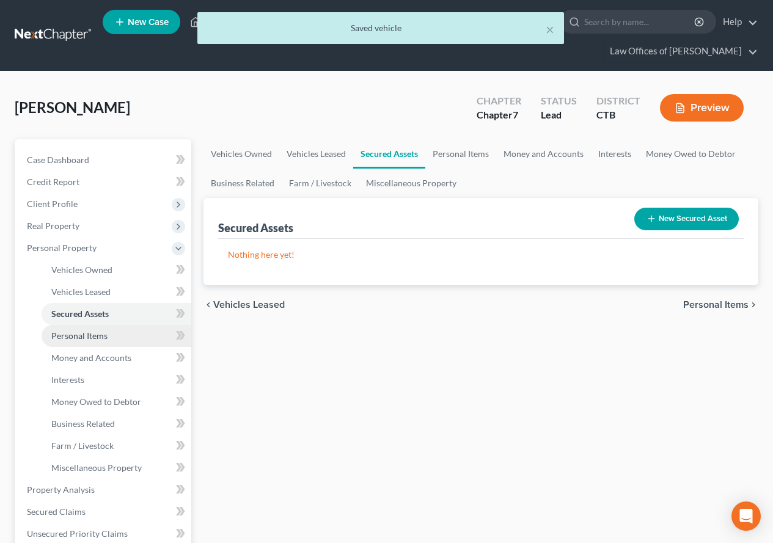
click at [78, 335] on span "Personal Items" at bounding box center [79, 335] width 56 height 10
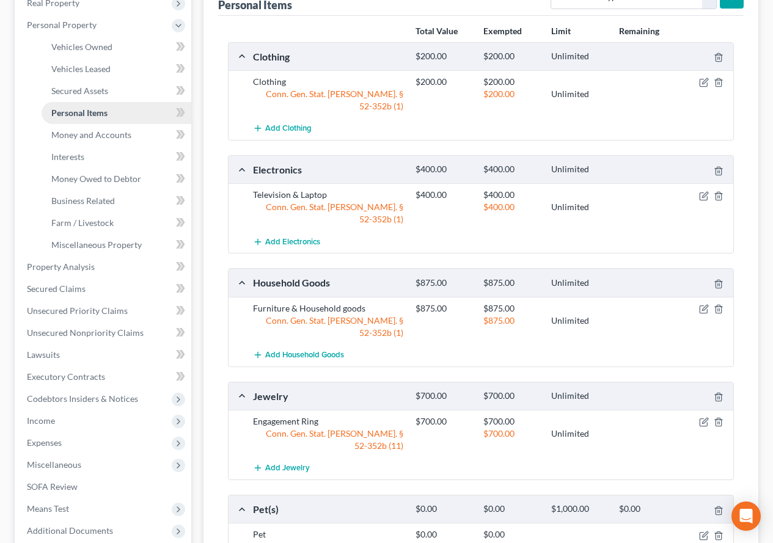
scroll to position [305, 0]
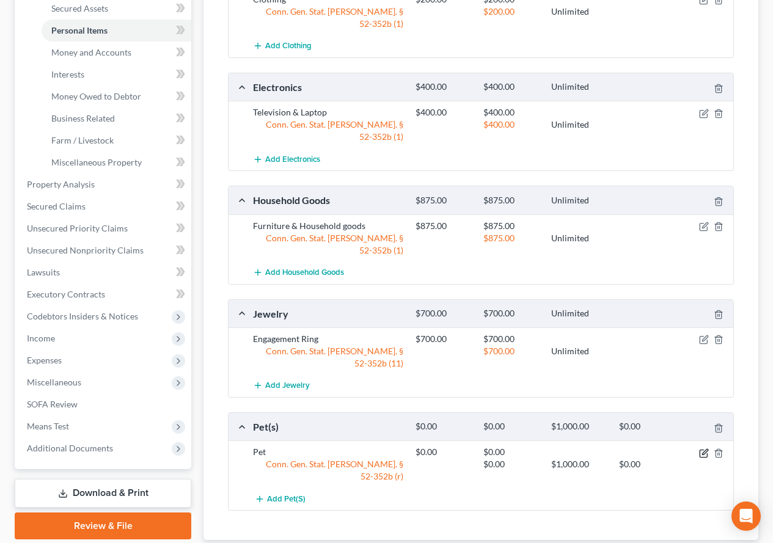
click at [700, 448] on icon "button" at bounding box center [704, 453] width 10 height 10
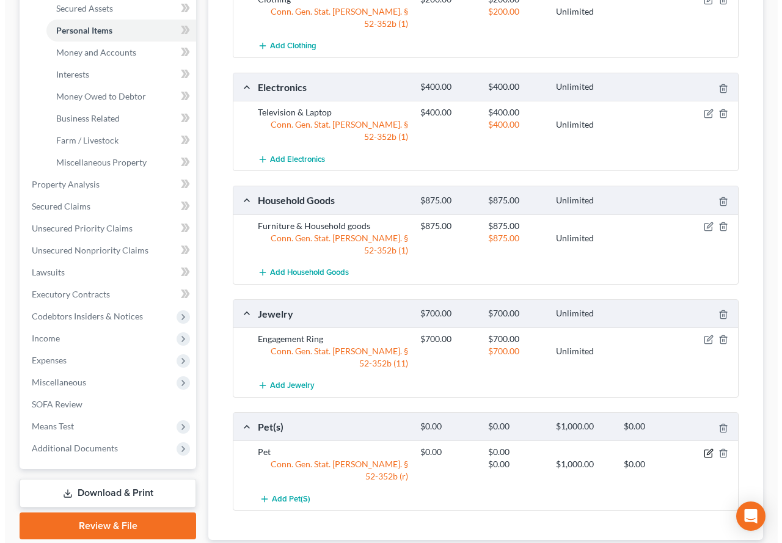
scroll to position [283, 0]
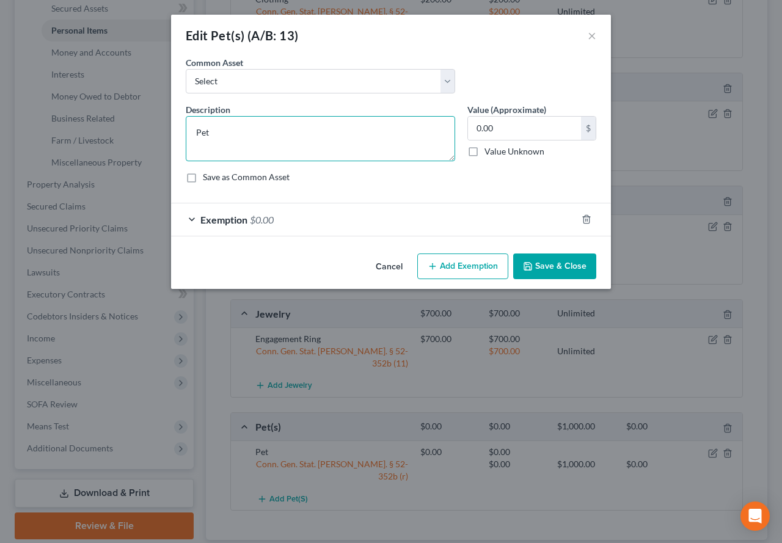
drag, startPoint x: 218, startPoint y: 138, endPoint x: 151, endPoint y: 130, distance: 67.6
click at [151, 130] on div "Edit Pet(s) (A/B: 13) × An exemption set must first be selected from the Filing…" at bounding box center [391, 271] width 782 height 543
type textarea "1 Dog & 1 Bird"
click at [551, 270] on button "Save & Close" at bounding box center [554, 266] width 83 height 26
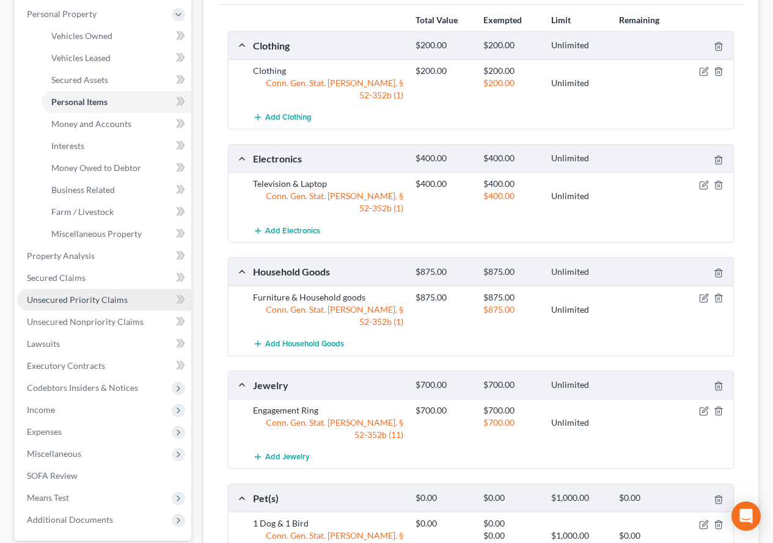
scroll to position [183, 0]
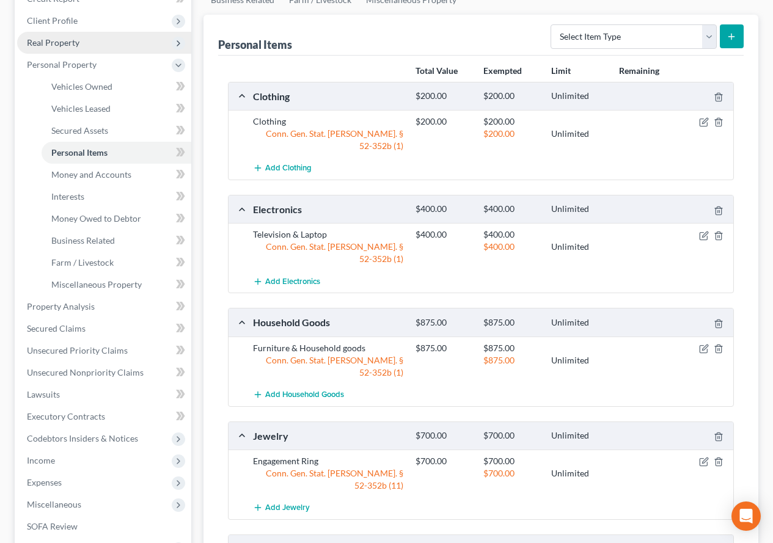
click at [54, 44] on span "Real Property" at bounding box center [53, 42] width 53 height 10
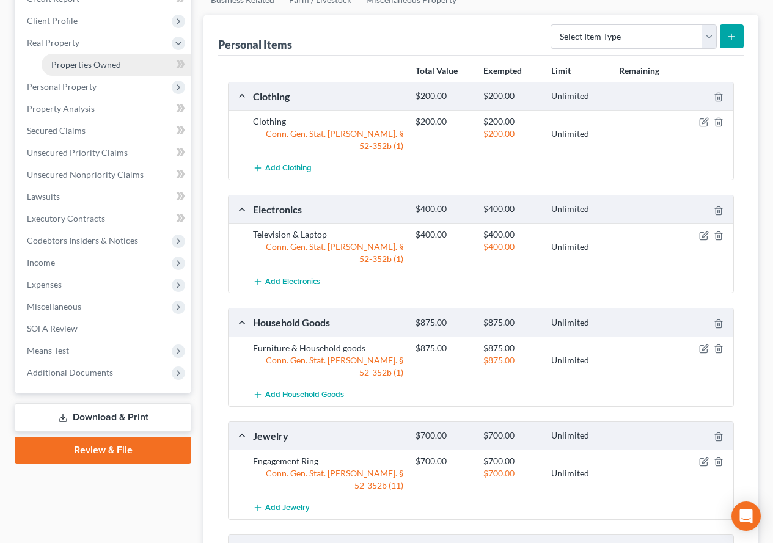
click at [67, 69] on span "Properties Owned" at bounding box center [86, 64] width 70 height 10
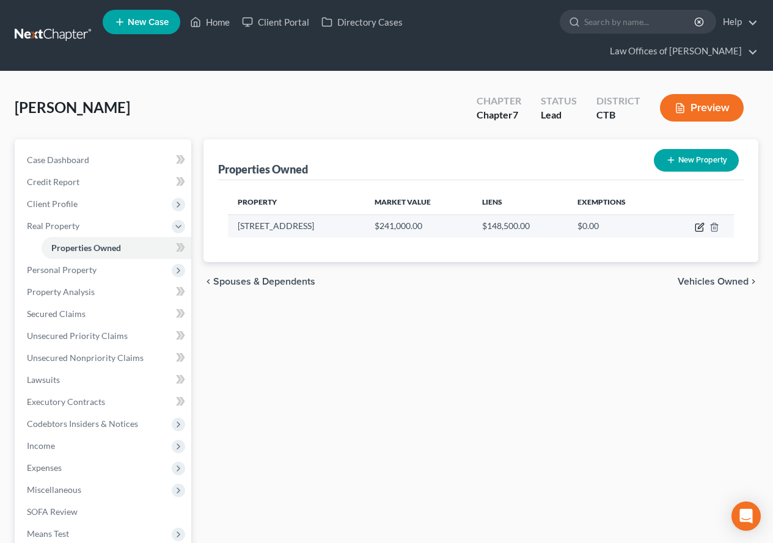
click at [696, 228] on icon "button" at bounding box center [699, 227] width 10 height 10
select select "6"
select select "5"
select select "3"
select select "0"
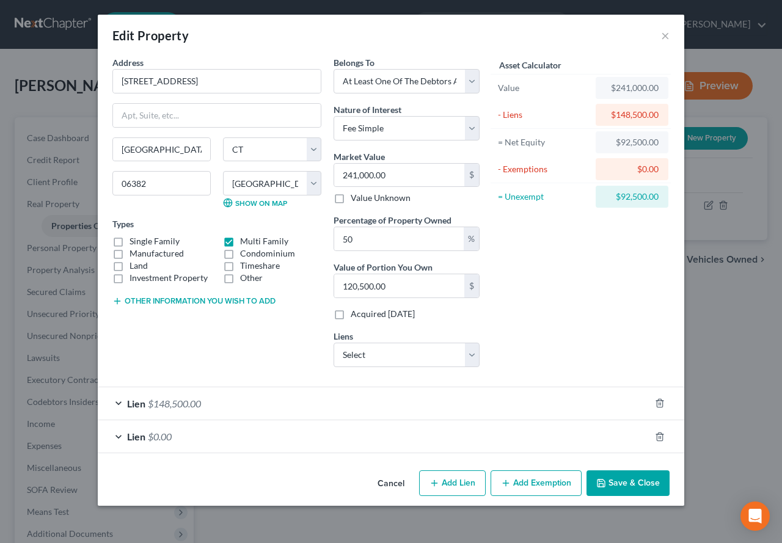
click at [548, 481] on button "Add Exemption" at bounding box center [535, 483] width 91 height 26
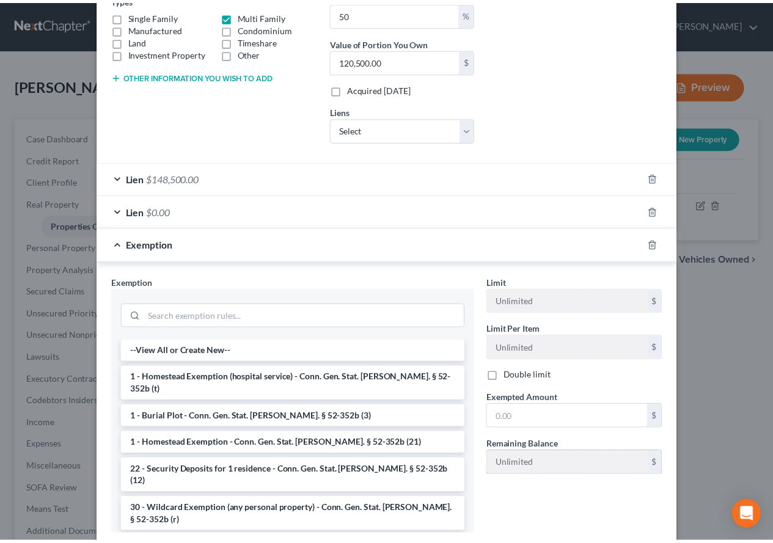
scroll to position [244, 0]
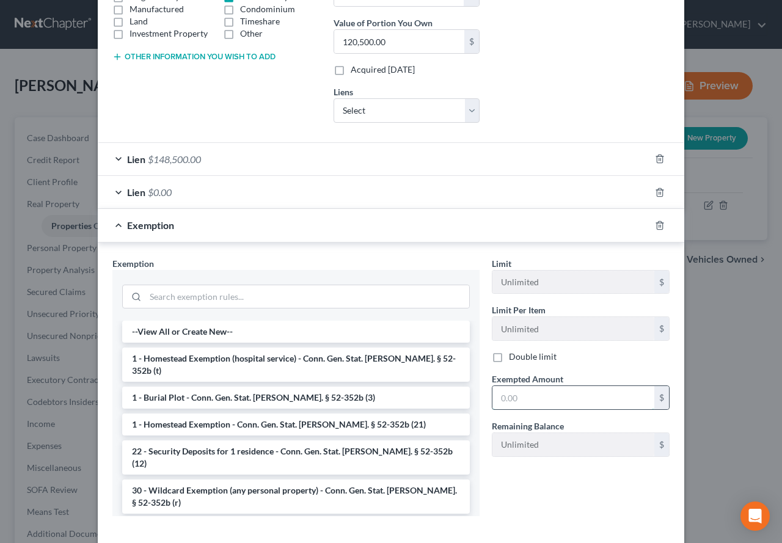
drag, startPoint x: 534, startPoint y: 398, endPoint x: 526, endPoint y: 404, distance: 10.0
click at [534, 398] on input "text" at bounding box center [573, 397] width 162 height 23
type input "46,250.00"
click at [248, 414] on li "1 - Homestead Exemption - Conn. Gen. Stat. [PERSON_NAME]. § 52-352b (21)" at bounding box center [296, 424] width 348 height 22
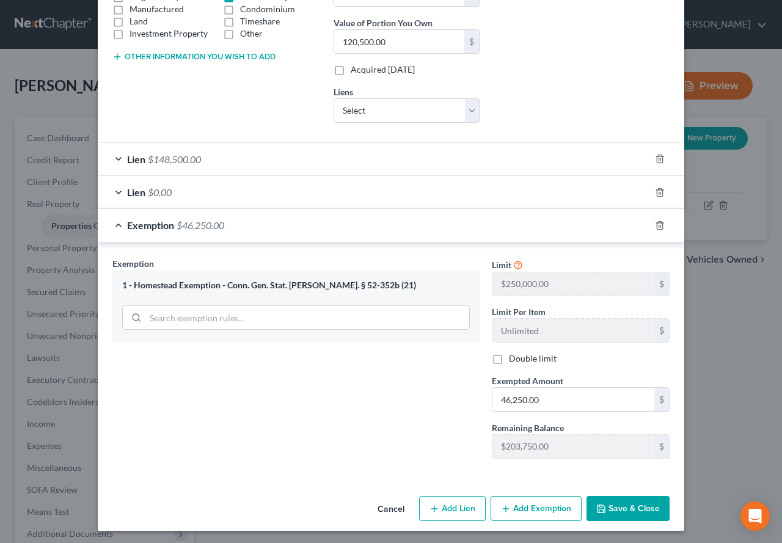
click at [606, 512] on button "Save & Close" at bounding box center [627, 509] width 83 height 26
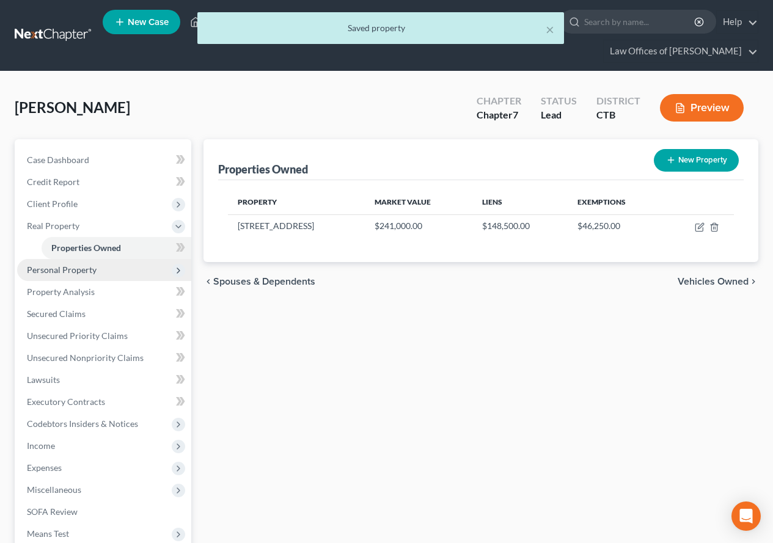
click at [86, 272] on span "Personal Property" at bounding box center [62, 269] width 70 height 10
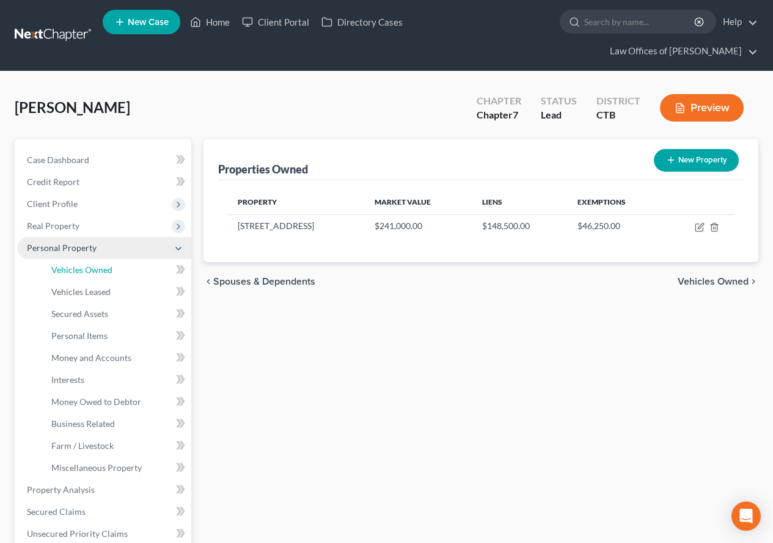
click at [86, 272] on span "Vehicles Owned" at bounding box center [81, 269] width 61 height 10
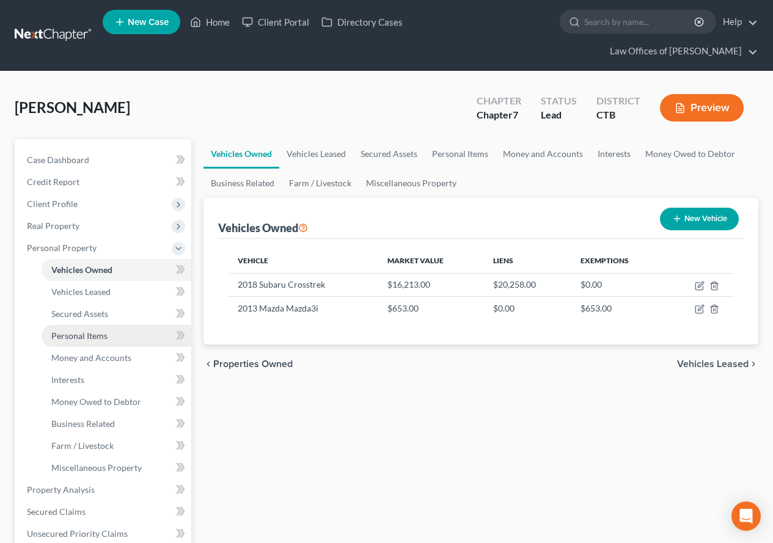
click at [93, 339] on span "Personal Items" at bounding box center [79, 335] width 56 height 10
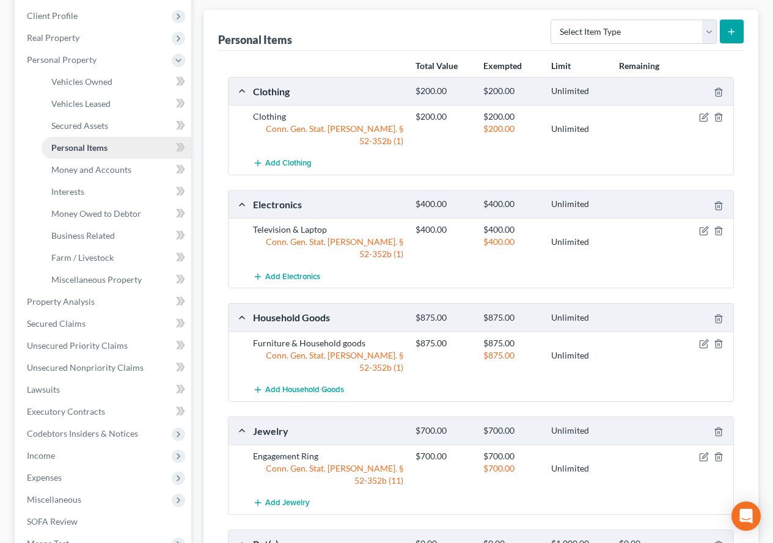
scroll to position [165, 0]
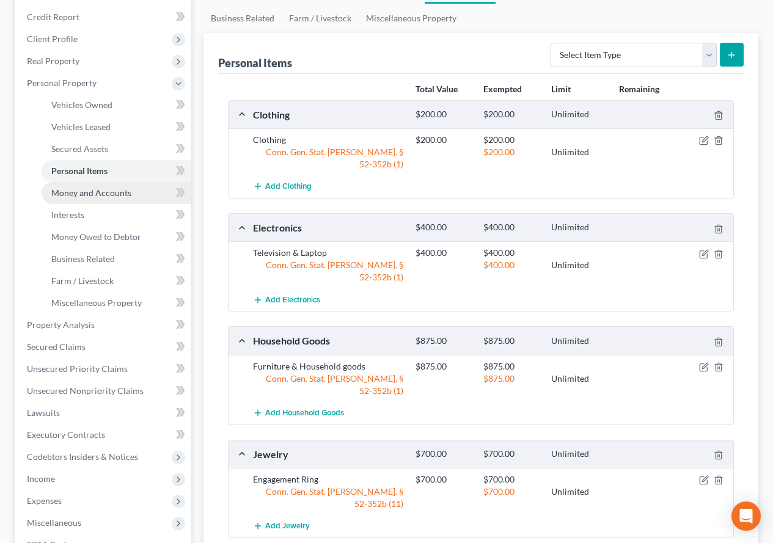
click at [62, 195] on span "Money and Accounts" at bounding box center [91, 192] width 80 height 10
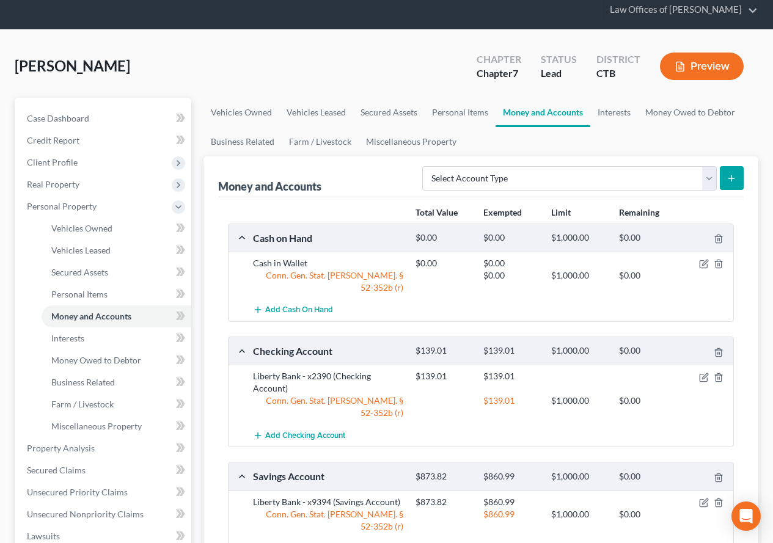
scroll to position [61, 0]
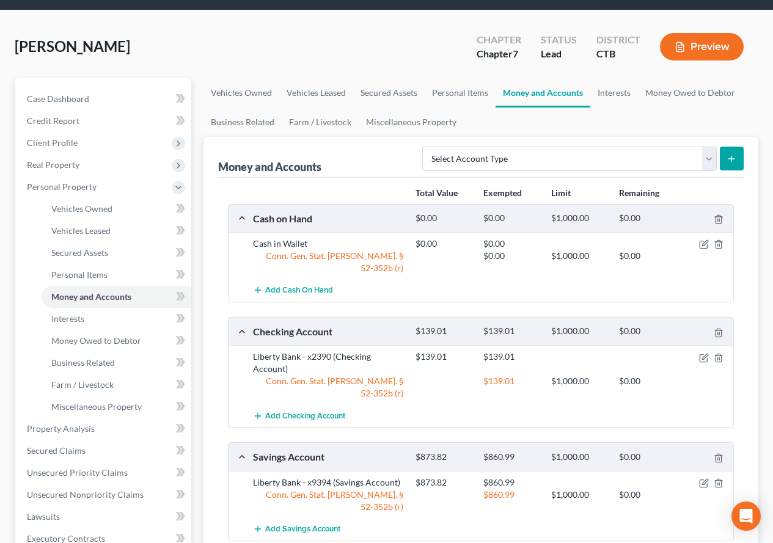
click at [703, 351] on div at bounding box center [707, 357] width 54 height 12
click at [702, 353] on icon "button" at bounding box center [704, 358] width 10 height 10
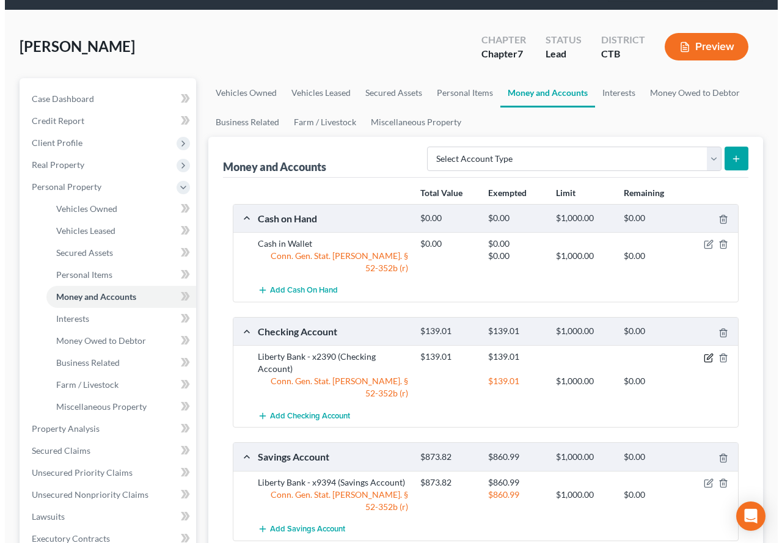
scroll to position [34, 0]
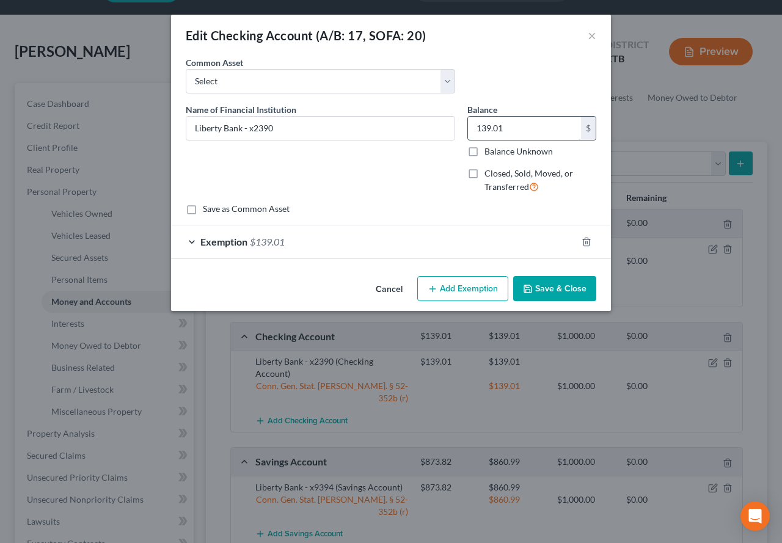
click at [509, 128] on input "139.01" at bounding box center [524, 128] width 113 height 23
type input "638.69"
click at [186, 242] on div "Exemption $139.01" at bounding box center [374, 241] width 406 height 32
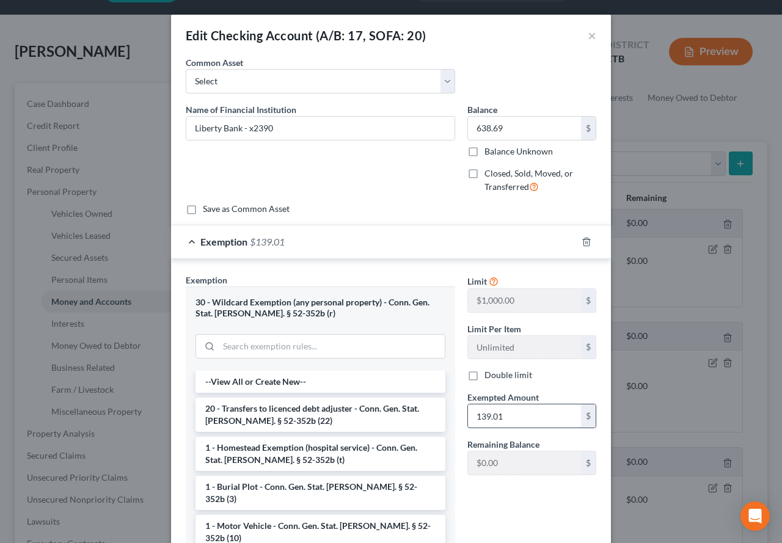
click at [517, 417] on input "139.01" at bounding box center [524, 415] width 113 height 23
type input "638.69"
click at [499, 511] on div "Limit $1,000.00 $ Limit Per Item Unlimited $ Double limit Exempted Amount * 638…" at bounding box center [531, 425] width 141 height 302
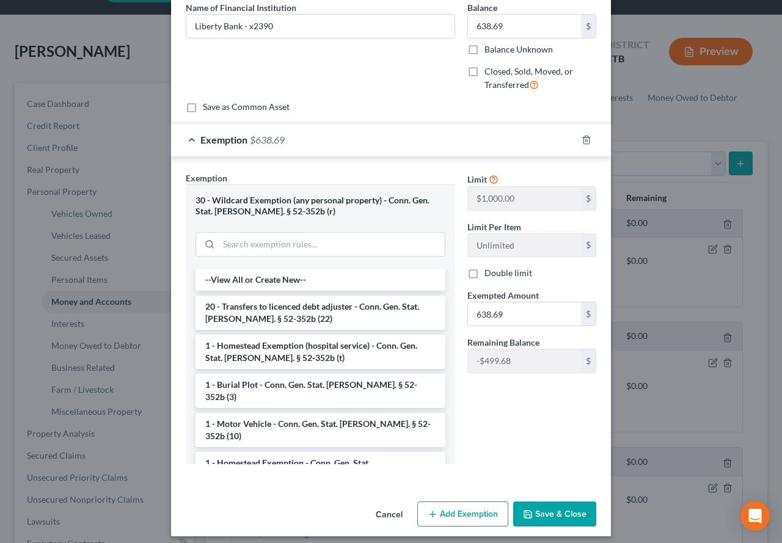
scroll to position [110, 0]
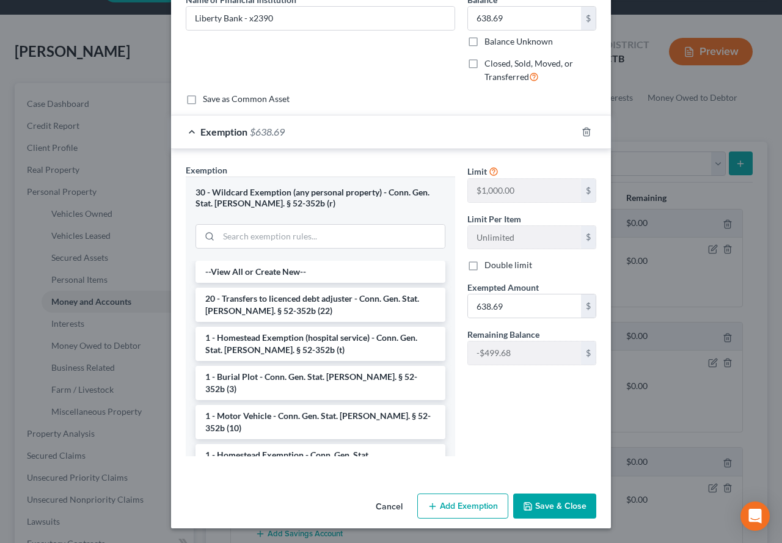
click at [543, 502] on button "Save & Close" at bounding box center [554, 506] width 83 height 26
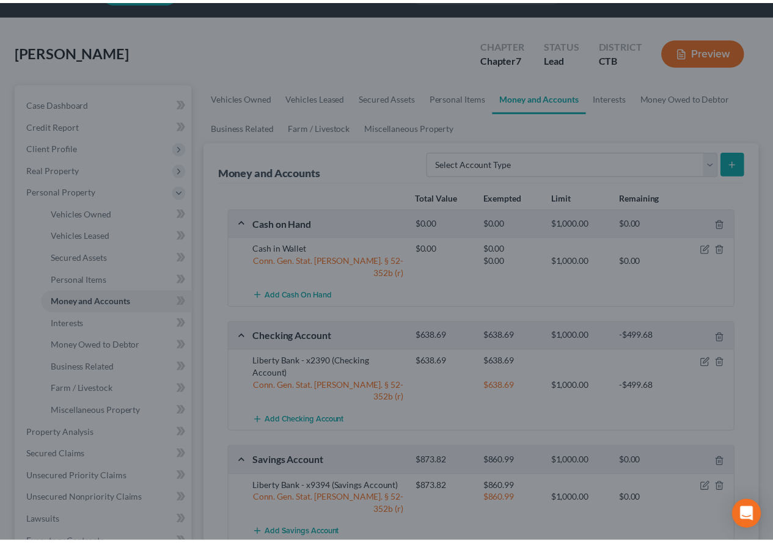
scroll to position [45, 0]
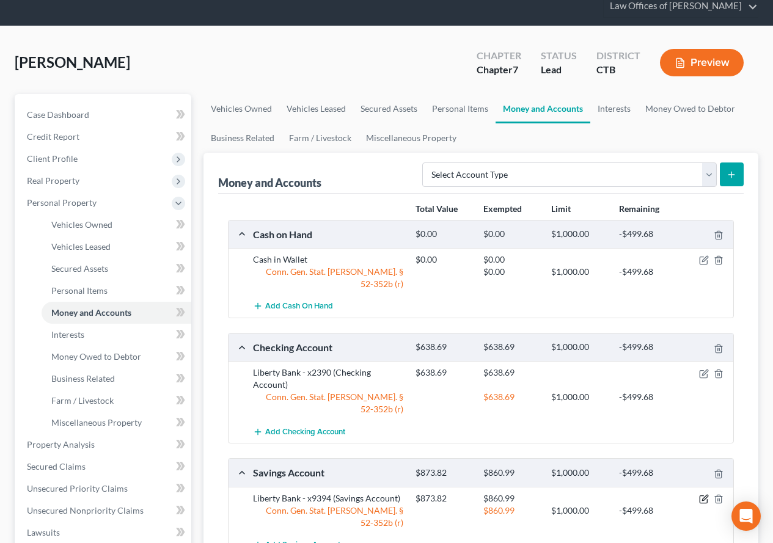
click at [704, 495] on icon "button" at bounding box center [704, 497] width 5 height 5
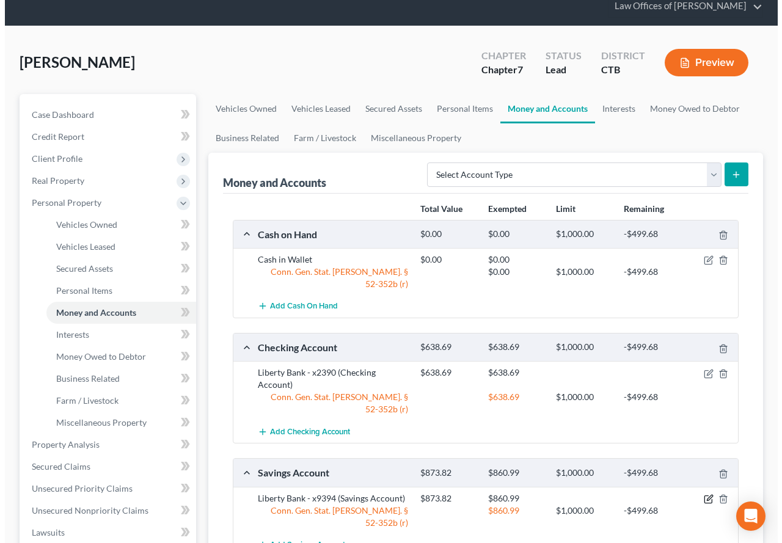
scroll to position [34, 0]
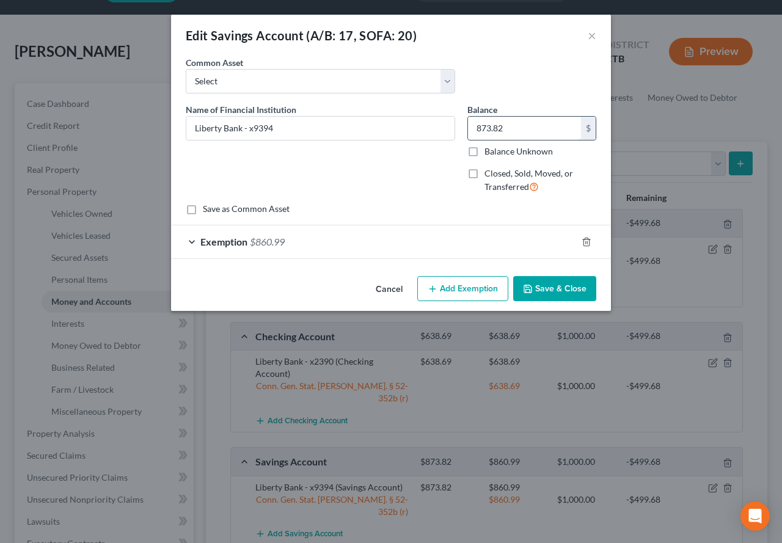
click at [505, 121] on input "873.82" at bounding box center [524, 128] width 113 height 23
type input "8.89"
click at [193, 246] on div "Exemption $860.99" at bounding box center [374, 241] width 406 height 32
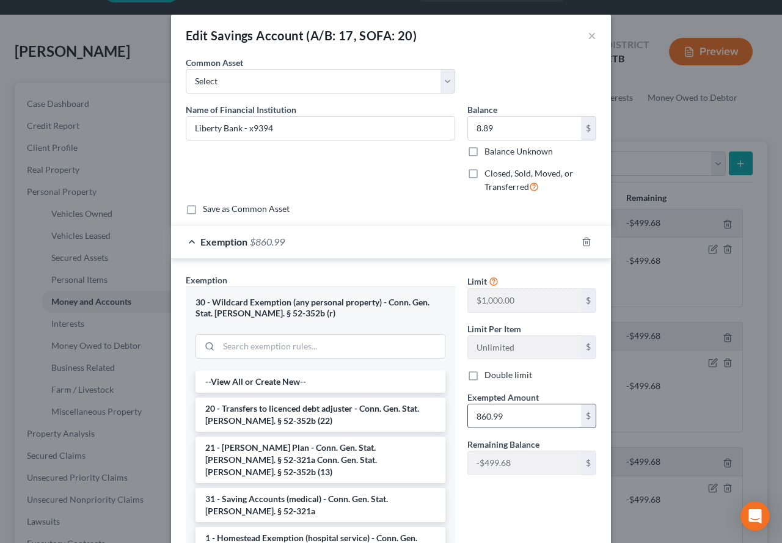
click at [523, 417] on input "860.99" at bounding box center [524, 415] width 113 height 23
type input "8.89"
click at [512, 507] on div "Limit $1,000.00 $ Limit Per Item Unlimited $ Double limit Exempted Amount * 8.8…" at bounding box center [531, 425] width 141 height 302
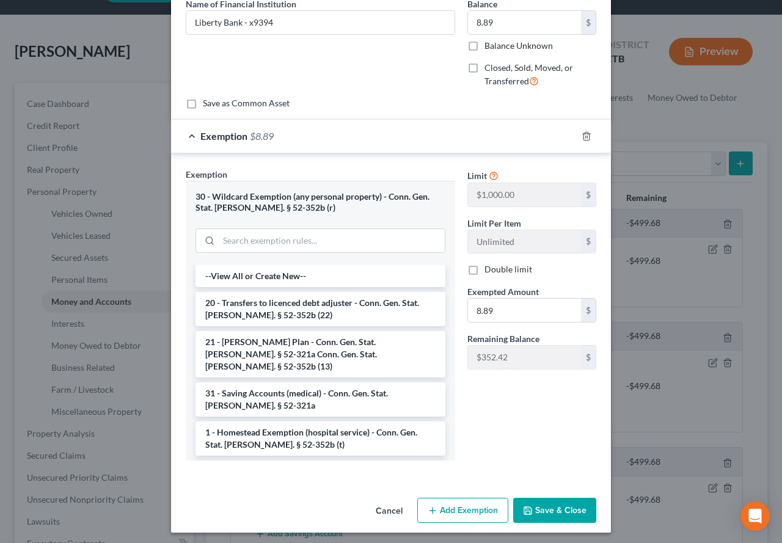
scroll to position [110, 0]
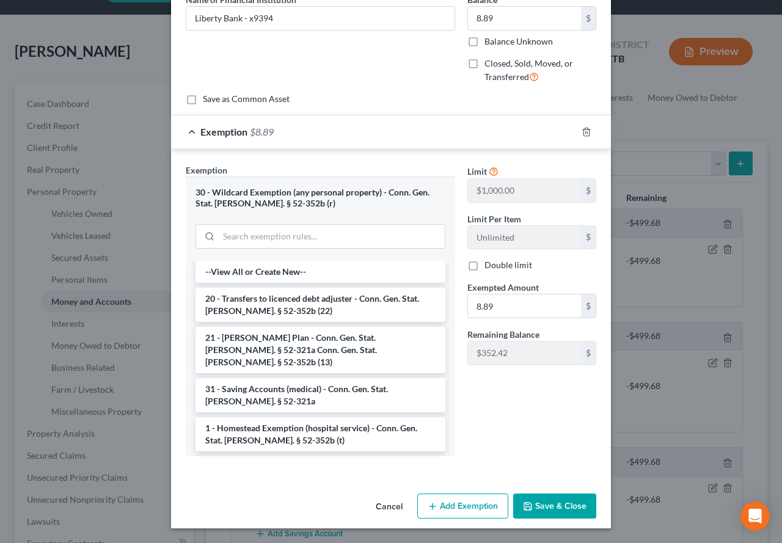
click at [539, 501] on button "Save & Close" at bounding box center [554, 506] width 83 height 26
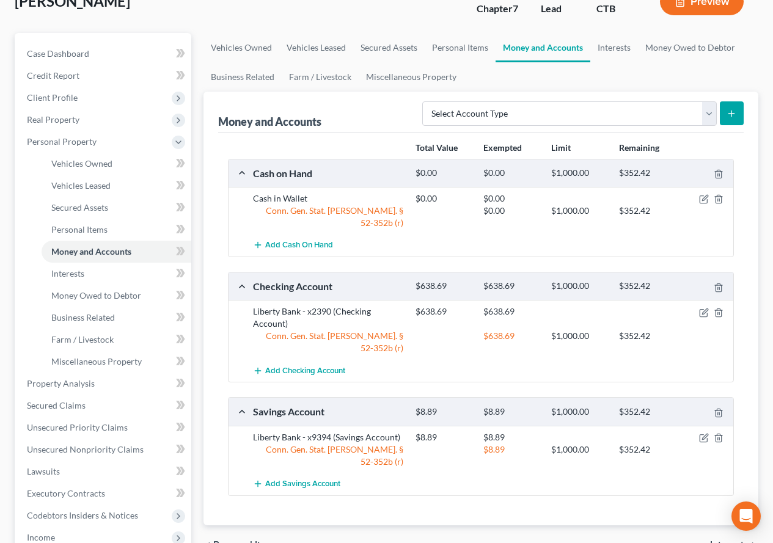
scroll to position [45, 0]
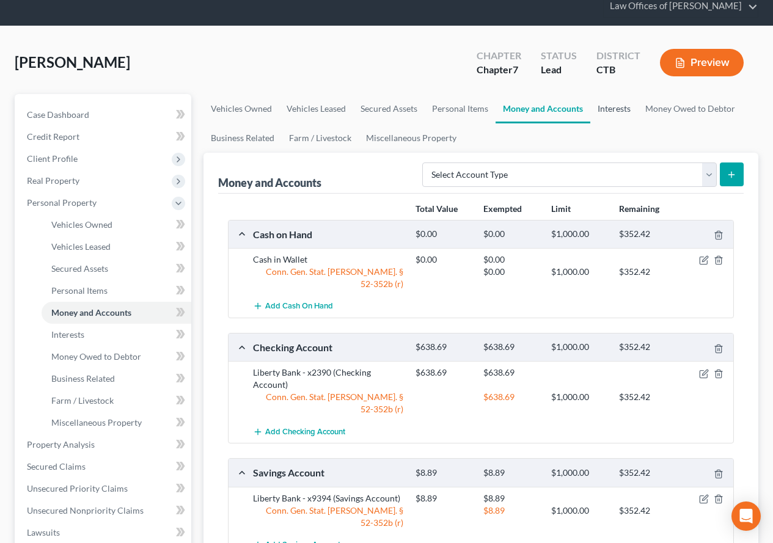
click at [610, 112] on link "Interests" at bounding box center [614, 108] width 48 height 29
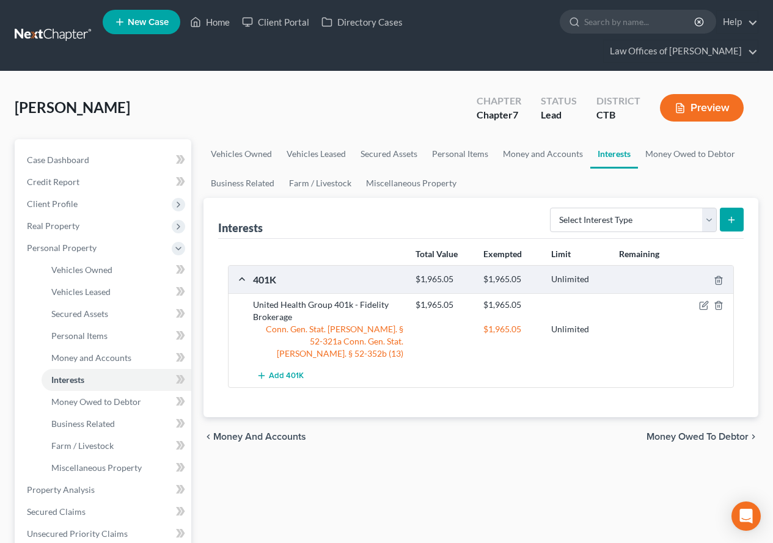
click at [374, 77] on div "[PERSON_NAME] Upgraded Chapter Chapter 7 Status Lead District CTB Preview Petit…" at bounding box center [386, 470] width 773 height 798
click at [700, 307] on icon "button" at bounding box center [704, 305] width 10 height 10
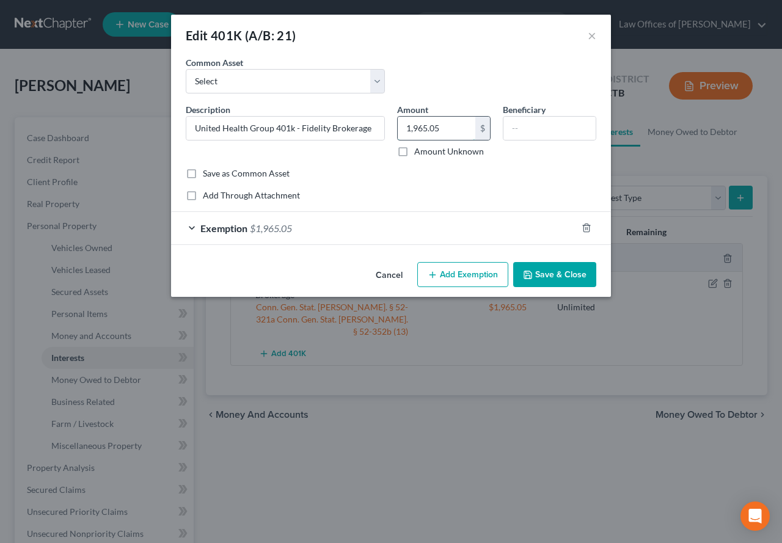
click at [440, 129] on input "1,965.05" at bounding box center [437, 128] width 78 height 23
type input "3,016.12"
click at [188, 228] on div "Exemption $1,965.05" at bounding box center [374, 228] width 406 height 32
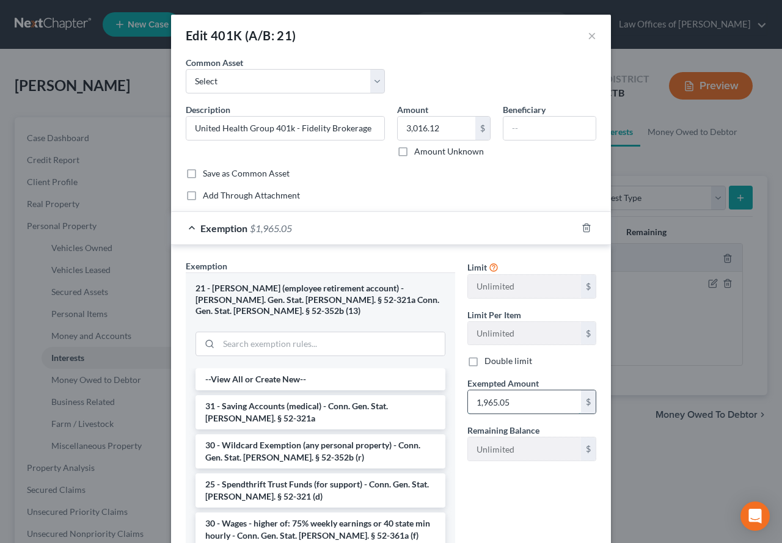
click at [519, 409] on input "1,965.05" at bounding box center [524, 401] width 113 height 23
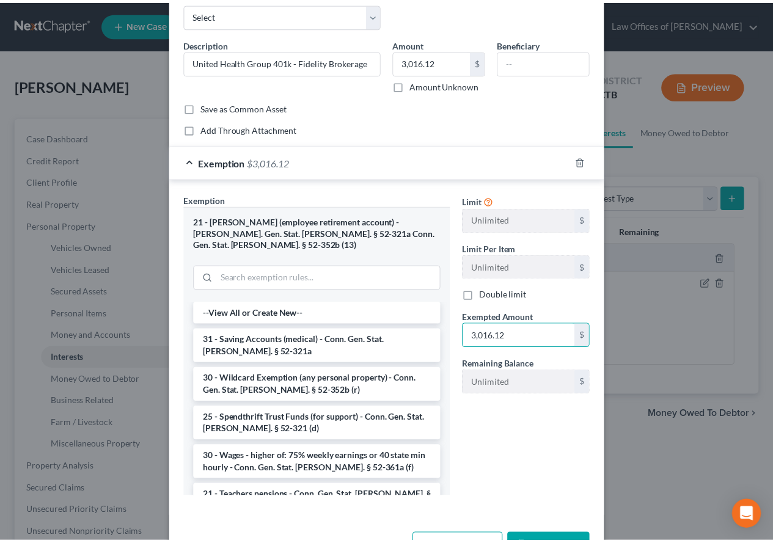
scroll to position [96, 0]
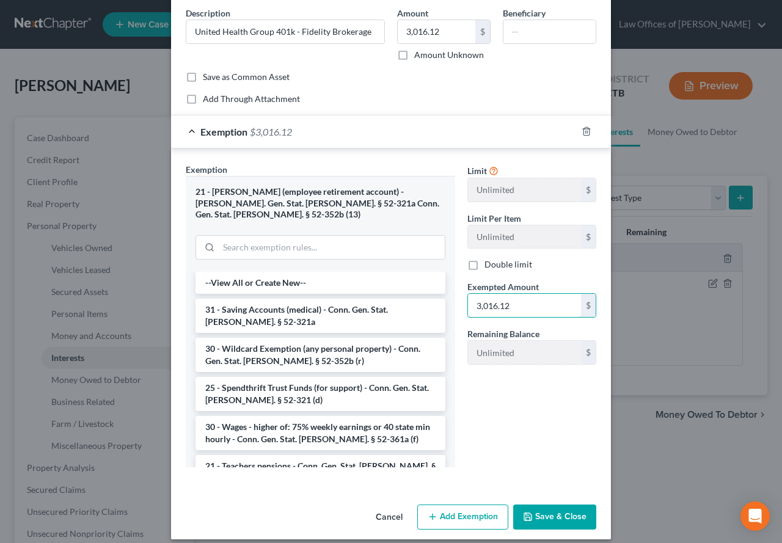
type input "3,016.12"
click at [545, 509] on button "Save & Close" at bounding box center [554, 517] width 83 height 26
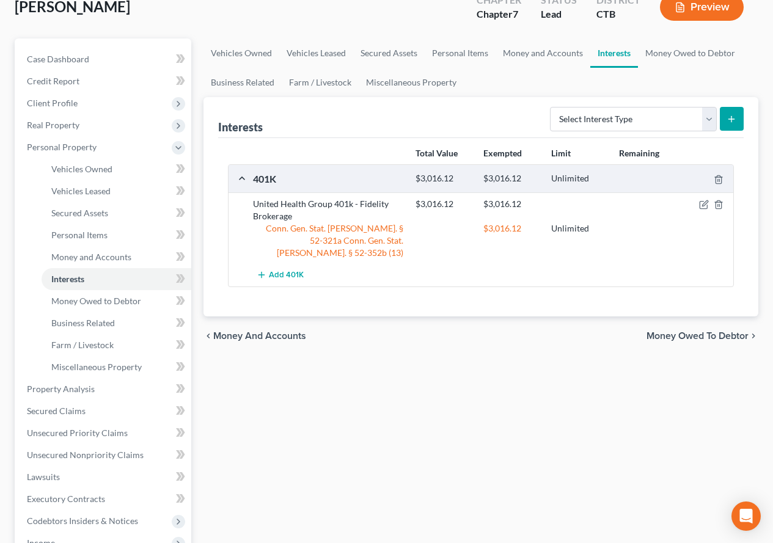
scroll to position [122, 0]
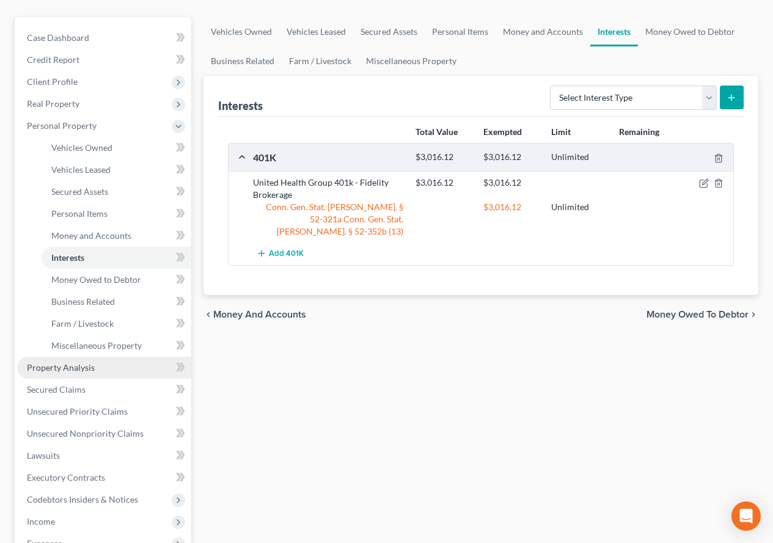
click at [61, 370] on span "Property Analysis" at bounding box center [61, 367] width 68 height 10
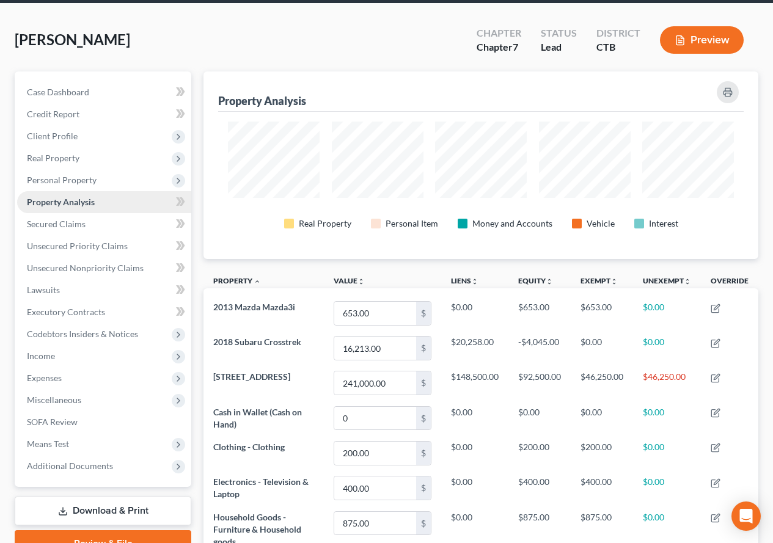
scroll to position [61, 0]
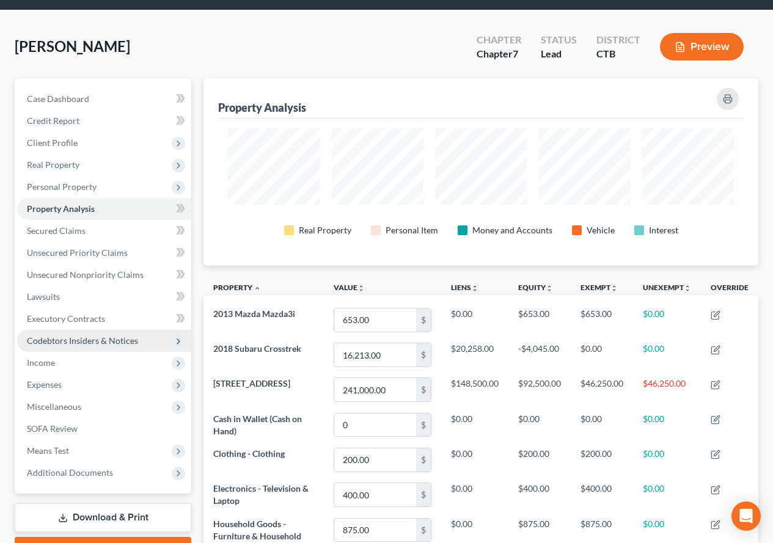
click at [48, 338] on span "Codebtors Insiders & Notices" at bounding box center [82, 340] width 111 height 10
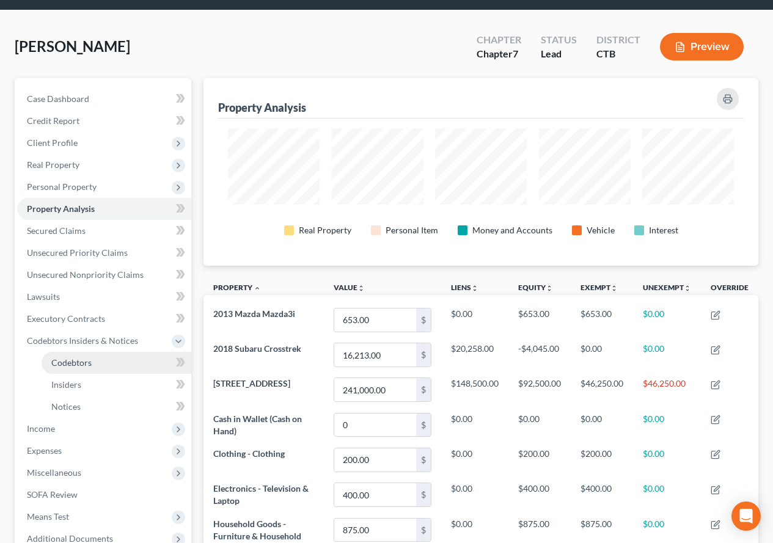
click at [67, 365] on span "Codebtors" at bounding box center [71, 362] width 40 height 10
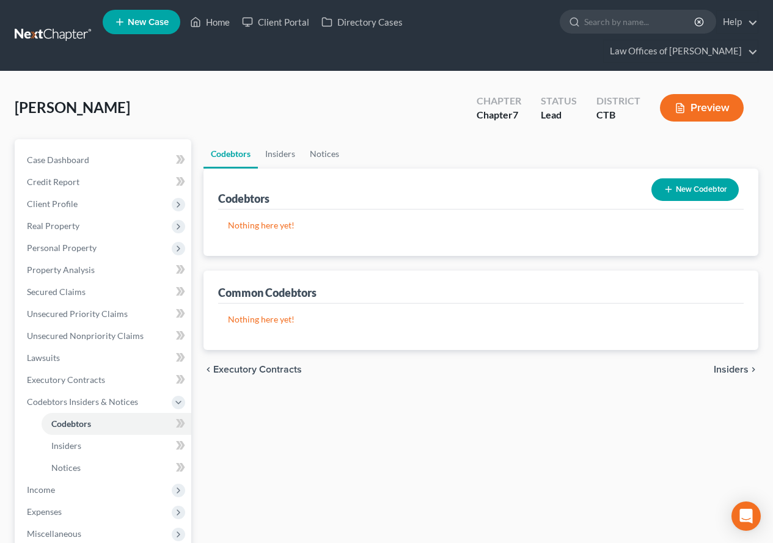
click at [680, 195] on button "New Codebtor" at bounding box center [694, 189] width 87 height 23
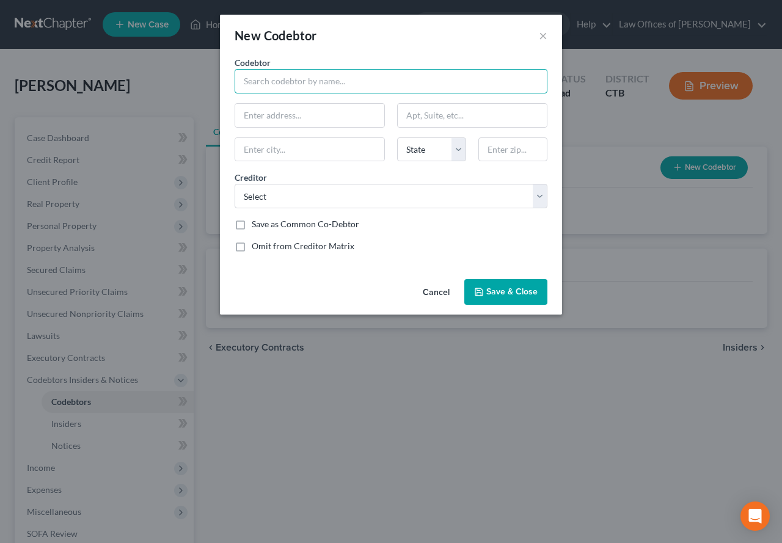
click at [308, 73] on input "text" at bounding box center [391, 81] width 313 height 24
type input "[PERSON_NAME]"
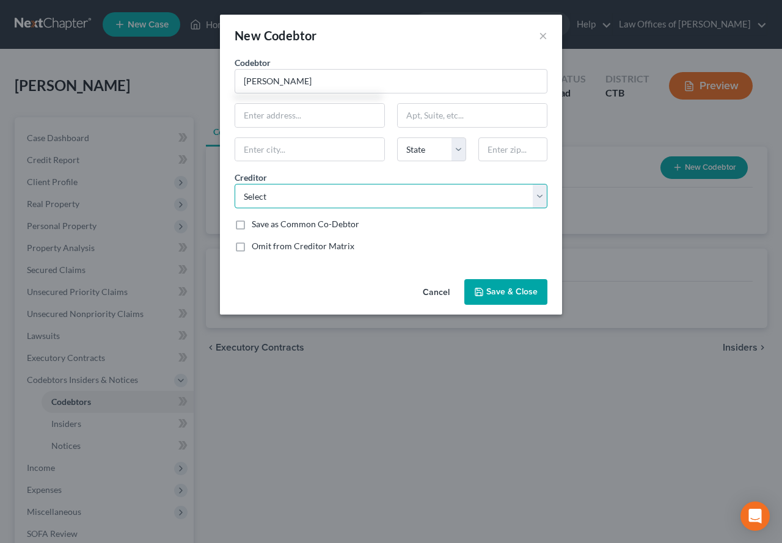
click at [539, 196] on select "Select Capital One Bank ([GEOGRAPHIC_DATA]), NA (WalMart) Synchrony Bank (PayPa…" at bounding box center [391, 196] width 313 height 24
select select "14"
click at [235, 184] on select "Select Capital One Bank ([GEOGRAPHIC_DATA]), NA (WalMart) Synchrony Bank (PayPa…" at bounding box center [391, 196] width 313 height 24
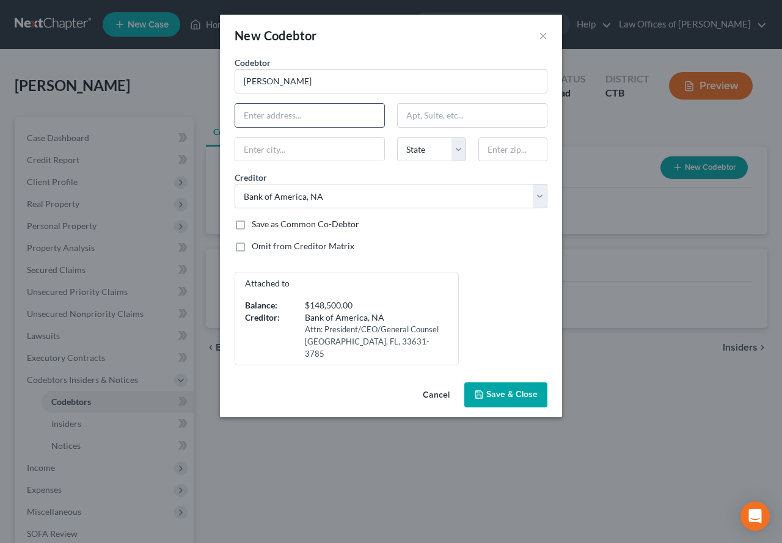
click at [253, 116] on input "text" at bounding box center [309, 115] width 149 height 23
type input "[STREET_ADDRESS]"
click at [488, 147] on input "text" at bounding box center [512, 149] width 69 height 24
type input "06382"
click at [457, 42] on div "New Codebtor ×" at bounding box center [391, 36] width 342 height 42
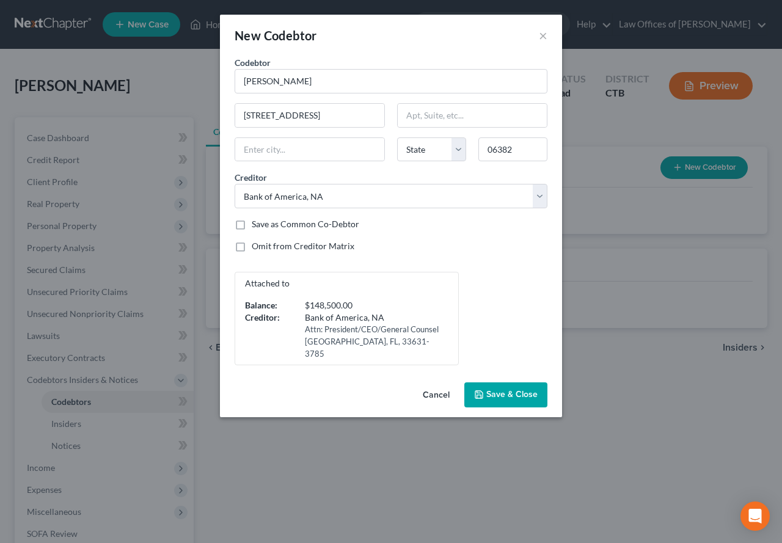
type input "[GEOGRAPHIC_DATA]"
select select "6"
click at [504, 395] on span "Save & Close" at bounding box center [511, 395] width 51 height 10
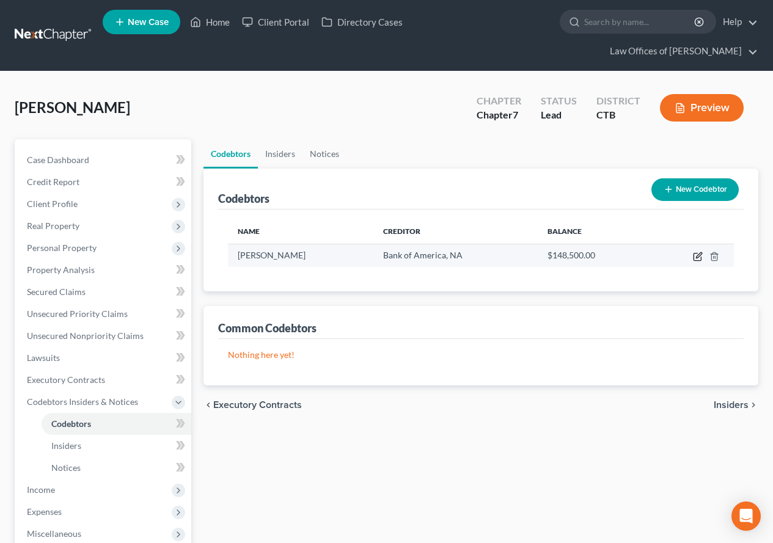
click at [696, 258] on icon "button" at bounding box center [698, 254] width 5 height 5
select select "6"
select select "14"
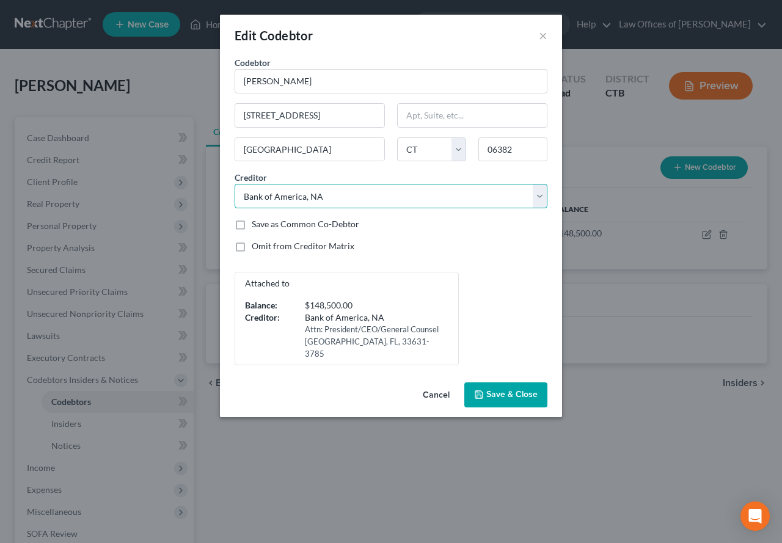
click at [545, 200] on select "Select Capital One Bank ([GEOGRAPHIC_DATA]), NA (WalMart) Synchrony Bank (PayPa…" at bounding box center [391, 196] width 313 height 24
click at [235, 184] on select "Select Capital One Bank ([GEOGRAPHIC_DATA]), NA (WalMart) Synchrony Bank (PayPa…" at bounding box center [391, 196] width 313 height 24
click at [533, 197] on select "Select Capital One Bank ([GEOGRAPHIC_DATA]), NA (WalMart) Synchrony Bank (PayPa…" at bounding box center [391, 196] width 313 height 24
click at [235, 184] on select "Select Capital One Bank ([GEOGRAPHIC_DATA]), NA (WalMart) Synchrony Bank (PayPa…" at bounding box center [391, 196] width 313 height 24
click at [507, 391] on span "Save & Close" at bounding box center [511, 395] width 51 height 10
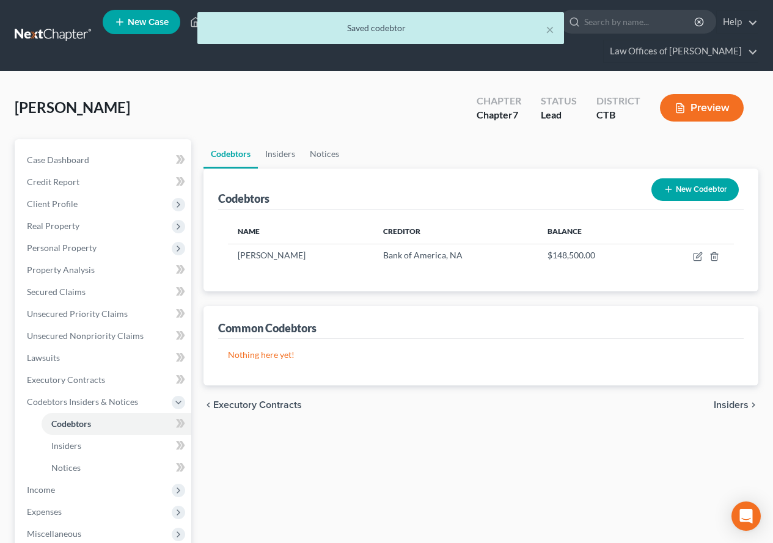
click at [682, 194] on button "New Codebtor" at bounding box center [694, 189] width 87 height 23
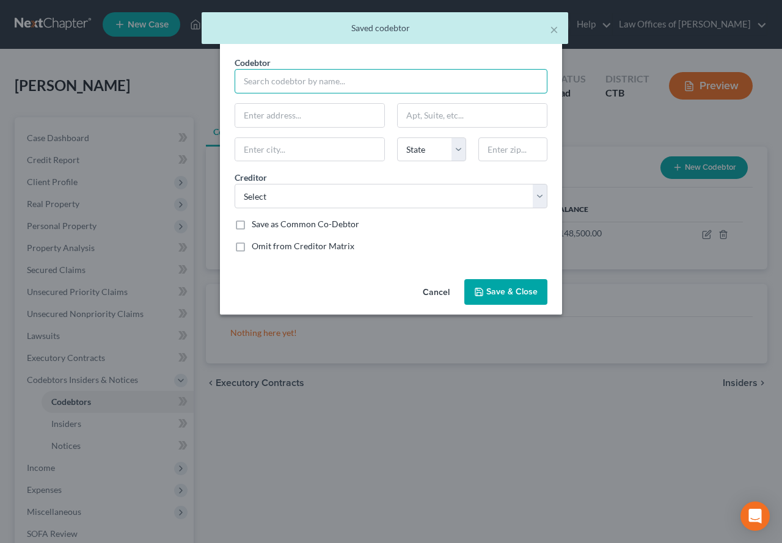
click at [326, 82] on input "text" at bounding box center [391, 81] width 313 height 24
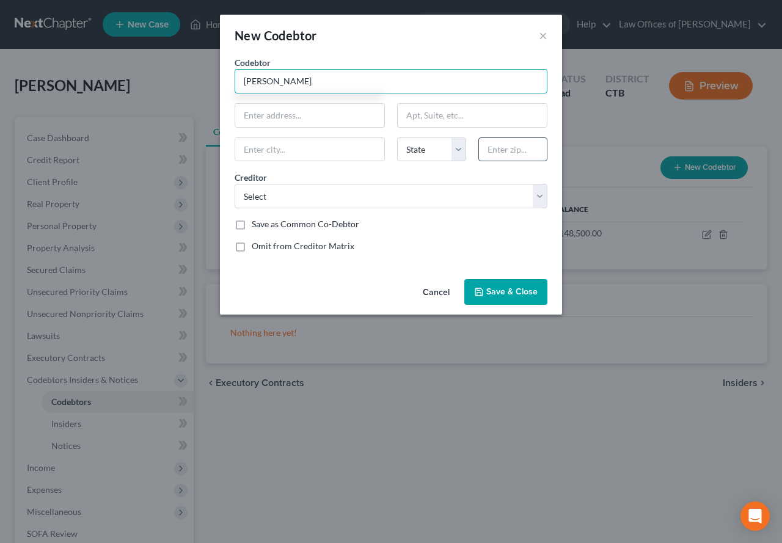
type input "[PERSON_NAME]"
click at [509, 148] on input "text" at bounding box center [512, 149] width 69 height 24
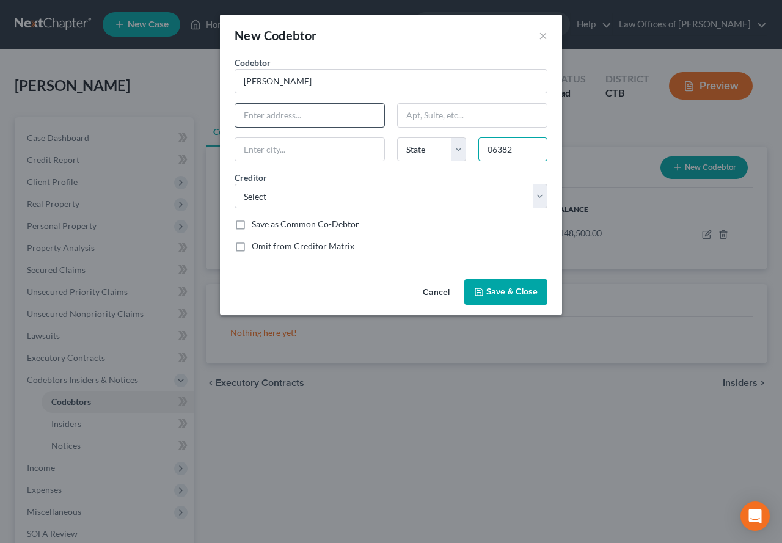
type input "06382"
type input "[GEOGRAPHIC_DATA]"
select select "6"
click at [307, 115] on input "text" at bounding box center [309, 115] width 149 height 23
type input "[STREET_ADDRESS]"
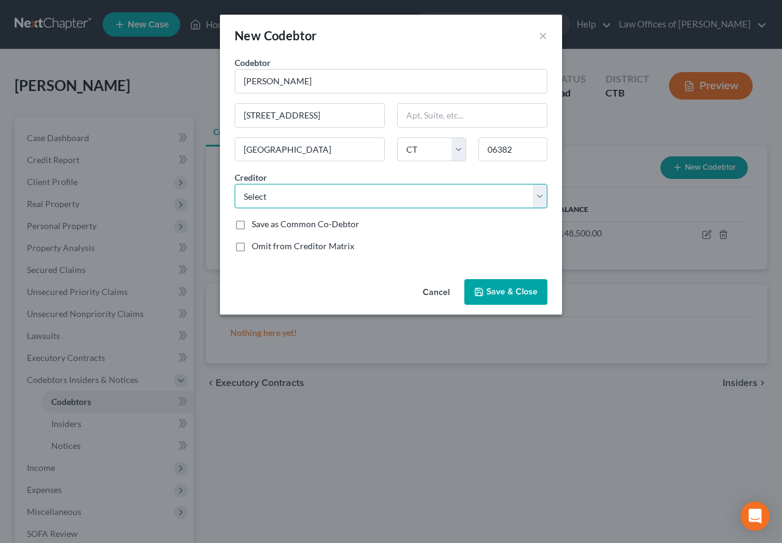
click at [540, 196] on select "Select Capital One Bank ([GEOGRAPHIC_DATA]), NA (WalMart) Synchrony Bank (PayPa…" at bounding box center [391, 196] width 313 height 24
select select "15"
click at [235, 184] on select "Select Capital One Bank ([GEOGRAPHIC_DATA]), NA (WalMart) Synchrony Bank (PayPa…" at bounding box center [391, 196] width 313 height 24
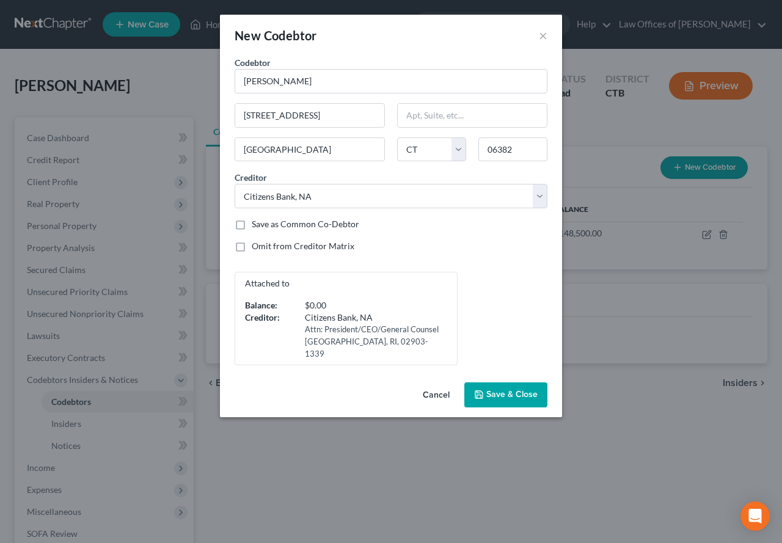
click at [500, 396] on span "Save & Close" at bounding box center [511, 395] width 51 height 10
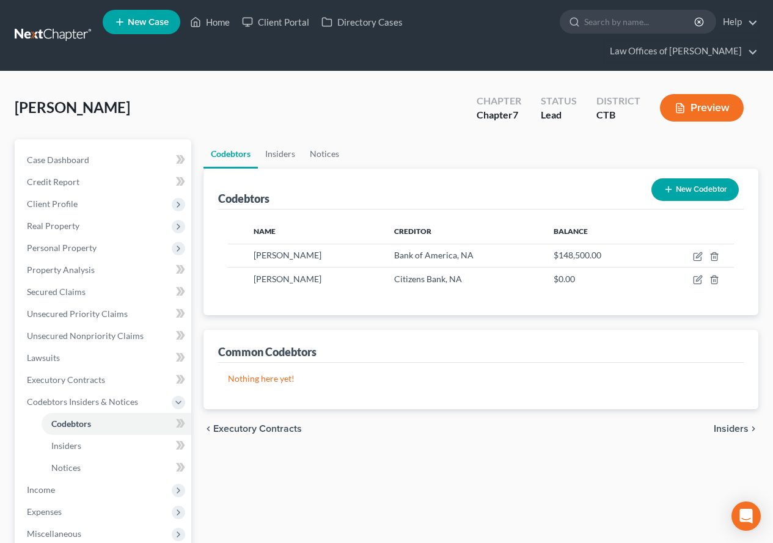
scroll to position [61, 0]
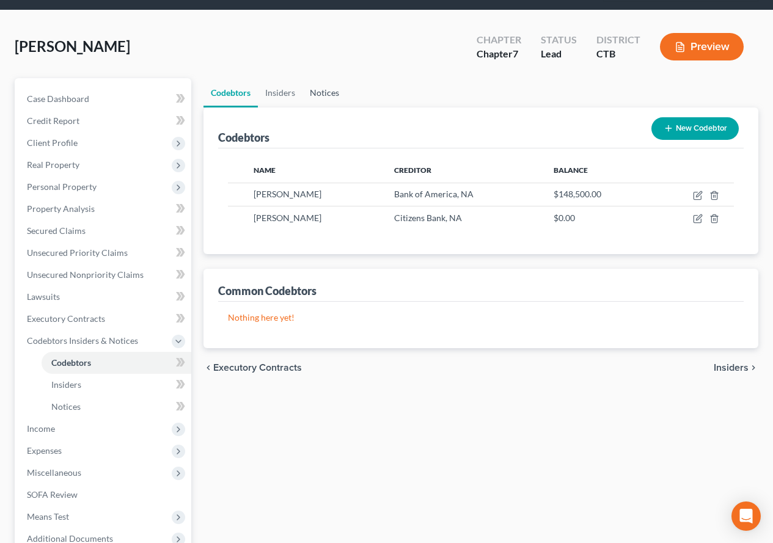
click at [324, 93] on link "Notices" at bounding box center [324, 92] width 44 height 29
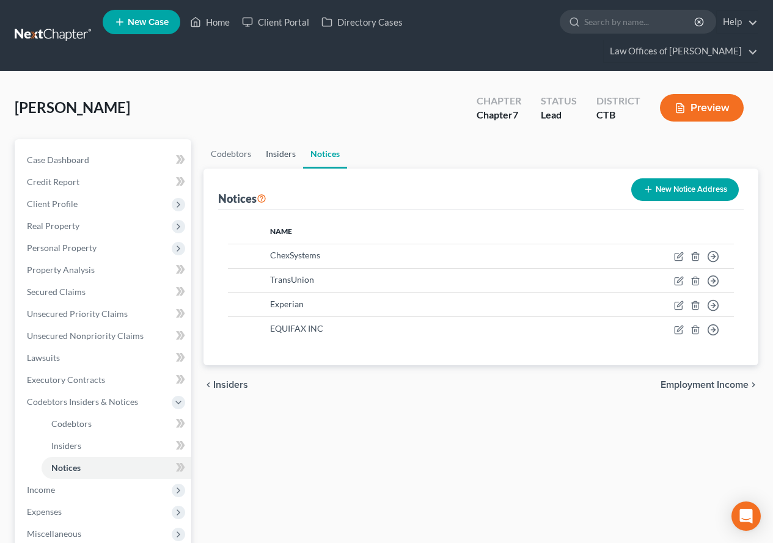
click at [280, 156] on link "Insiders" at bounding box center [280, 153] width 45 height 29
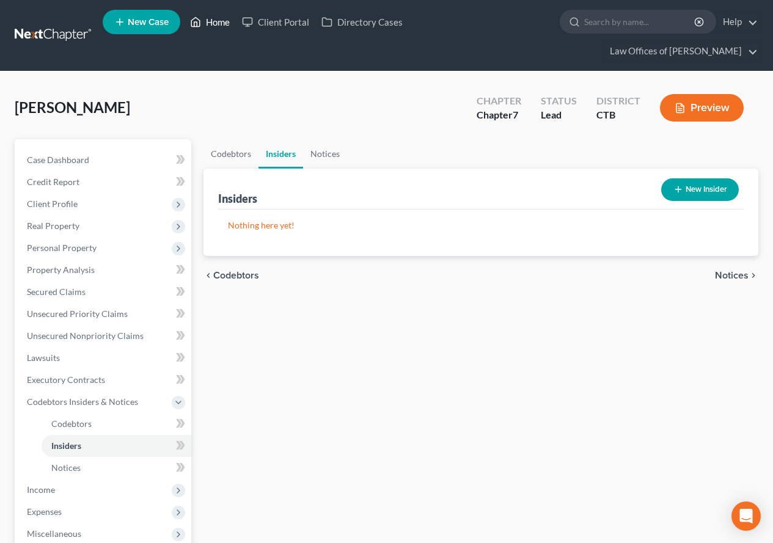
click at [222, 18] on link "Home" at bounding box center [210, 22] width 52 height 22
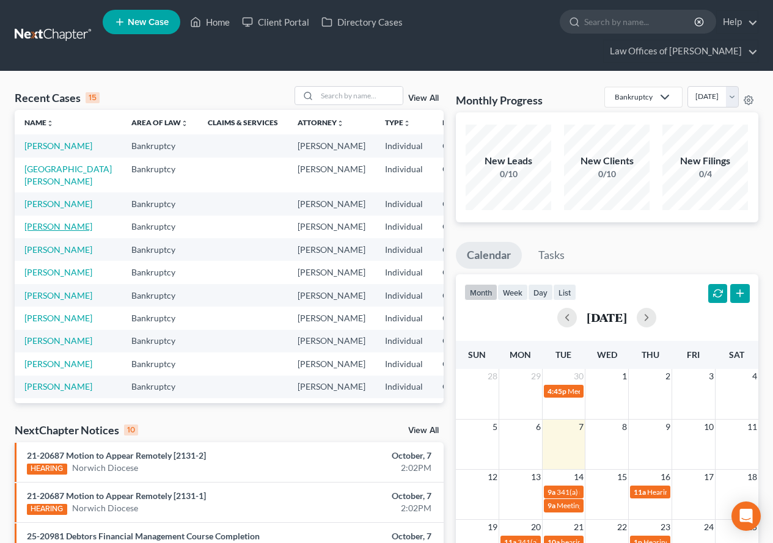
click at [37, 231] on link "[PERSON_NAME]" at bounding box center [58, 226] width 68 height 10
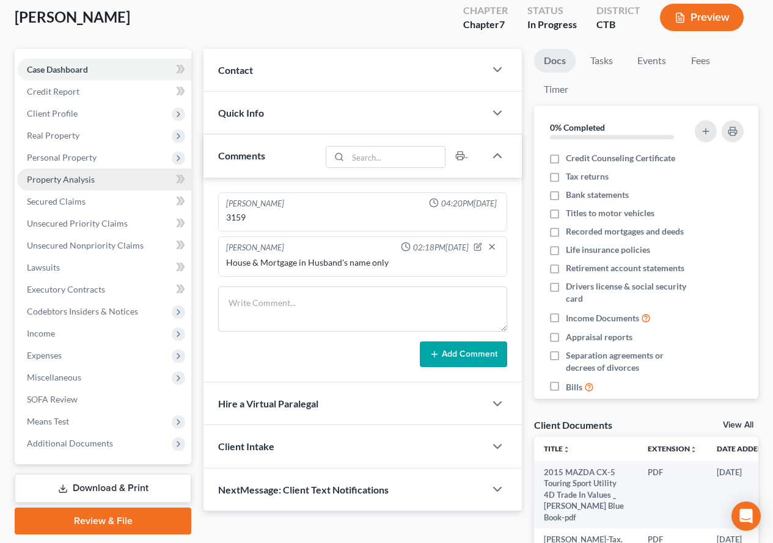
scroll to position [122, 0]
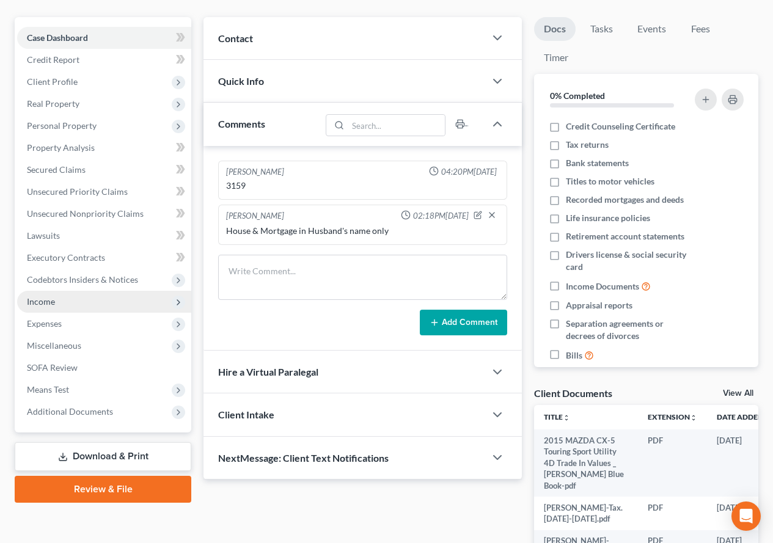
click at [50, 304] on span "Income" at bounding box center [41, 301] width 28 height 10
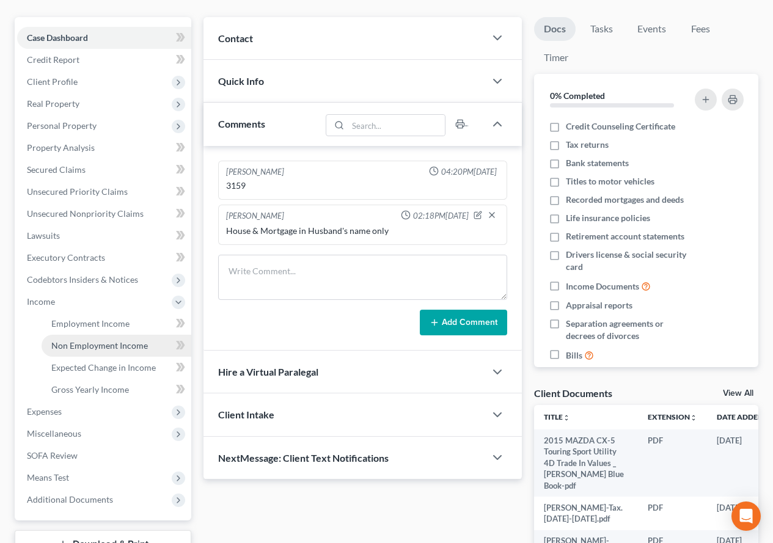
click at [85, 349] on span "Non Employment Income" at bounding box center [99, 345] width 96 height 10
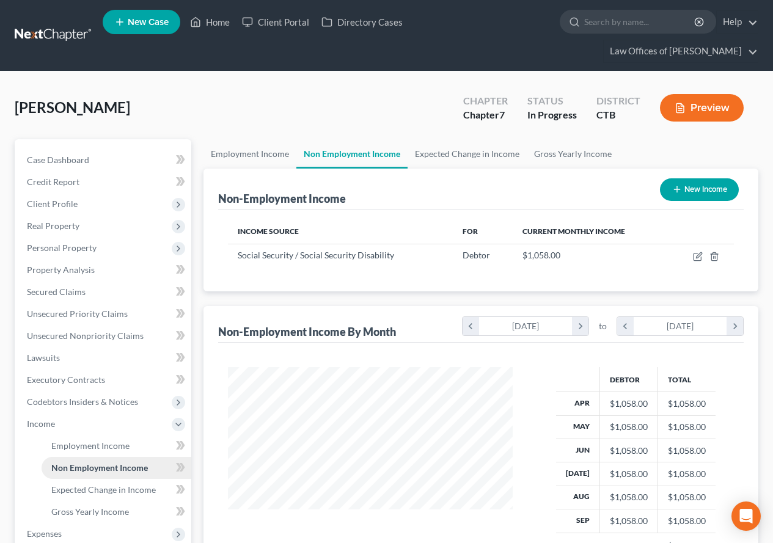
scroll to position [219, 309]
